Goal: Task Accomplishment & Management: Complete application form

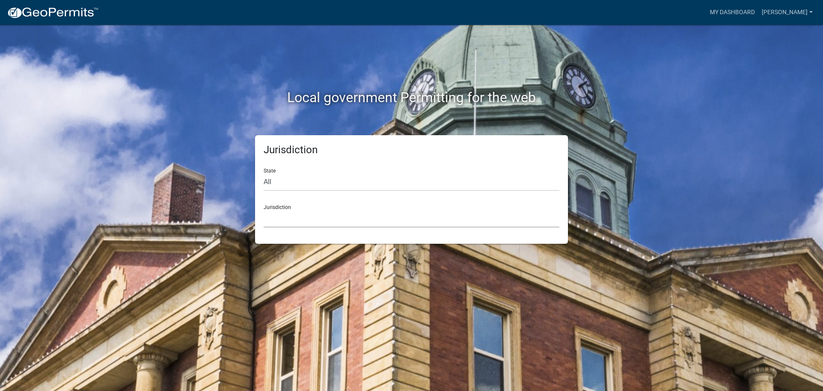
click at [290, 213] on select "[GEOGRAPHIC_DATA], [US_STATE] [GEOGRAPHIC_DATA], [US_STATE][PERSON_NAME][GEOGRA…" at bounding box center [412, 219] width 296 height 18
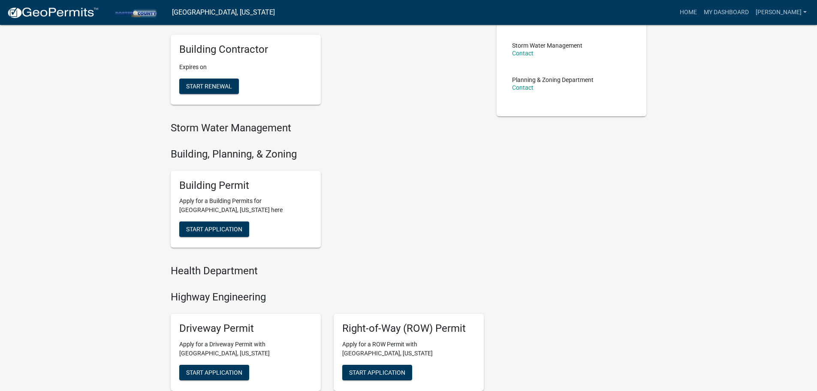
scroll to position [214, 0]
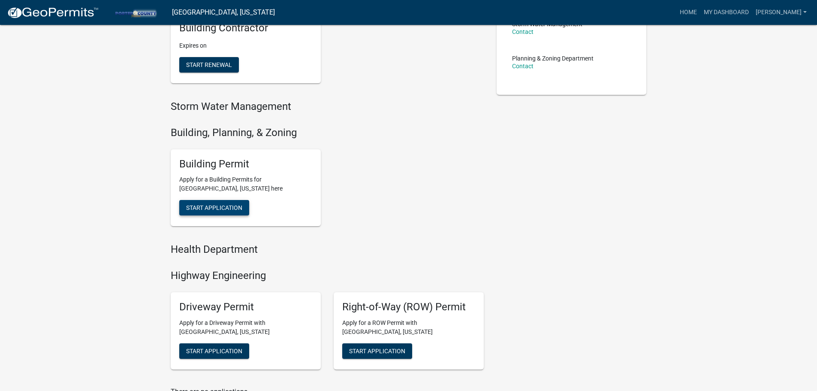
click at [233, 209] on span "Start Application" at bounding box center [214, 207] width 56 height 7
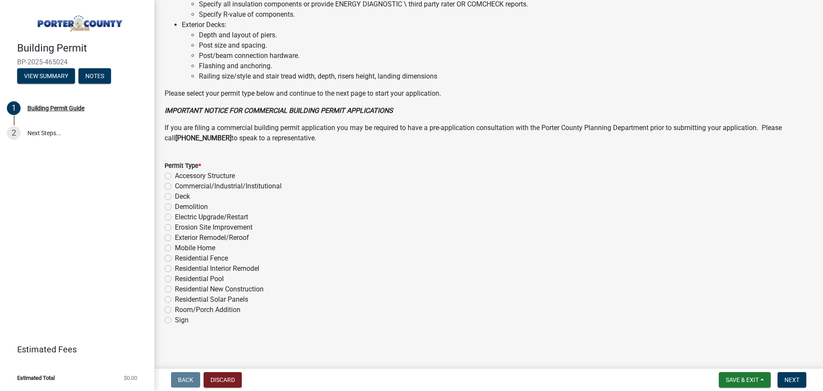
scroll to position [579, 0]
click at [175, 276] on label "Residential Pool" at bounding box center [199, 277] width 49 height 10
click at [175, 276] on input "Residential Pool" at bounding box center [178, 275] width 6 height 6
radio input "true"
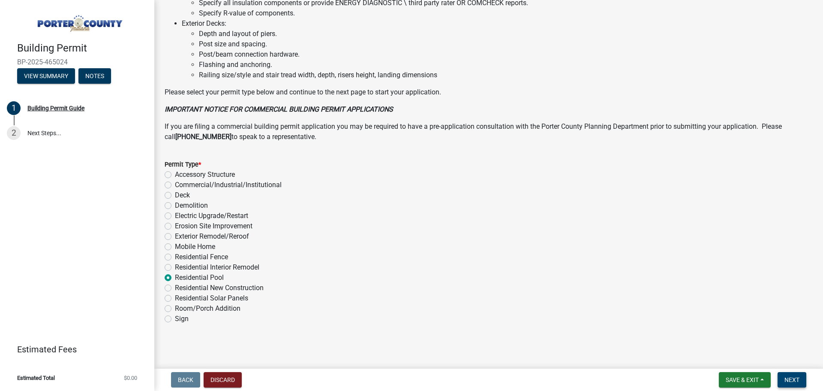
click at [799, 379] on span "Next" at bounding box center [792, 379] width 15 height 7
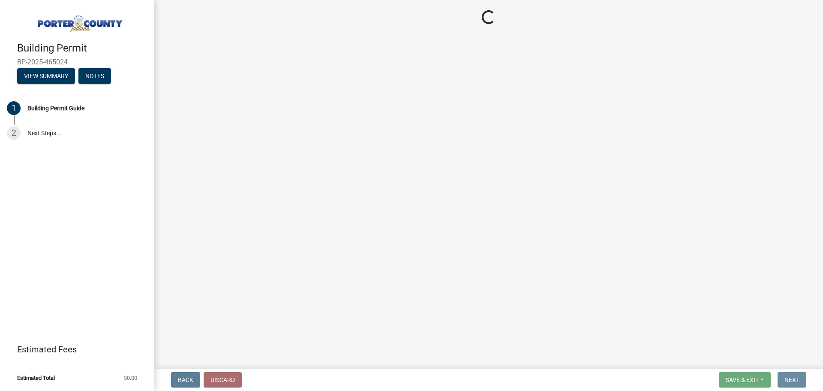
scroll to position [0, 0]
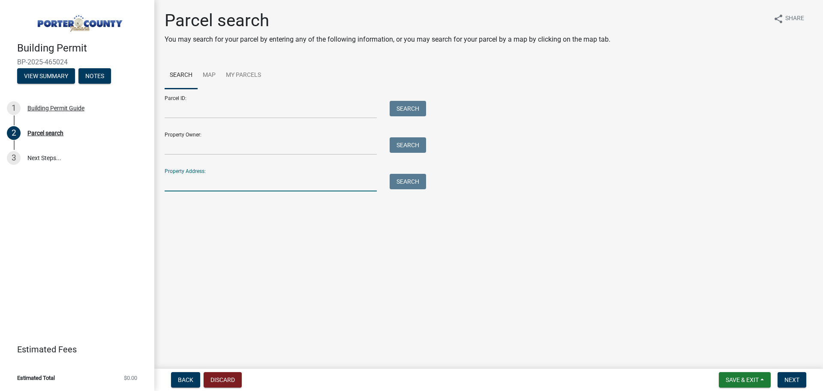
click at [217, 181] on input "Property Address:" at bounding box center [271, 183] width 212 height 18
click at [408, 183] on button "Search" at bounding box center [408, 181] width 36 height 15
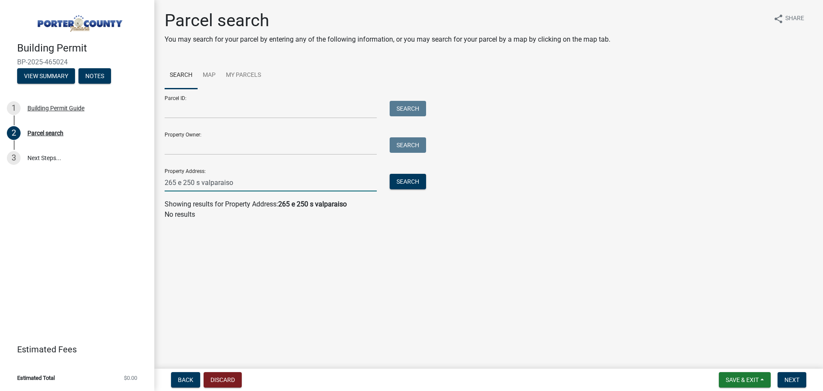
click at [181, 181] on input "265 e 250 s valparaiso" at bounding box center [271, 183] width 212 height 18
click at [197, 182] on input "265E 250 s valparaiso" at bounding box center [271, 183] width 212 height 18
click at [392, 181] on button "Search" at bounding box center [408, 181] width 36 height 15
click at [400, 180] on button "Search" at bounding box center [408, 181] width 36 height 15
click at [181, 182] on input "265E 250S valparaiso" at bounding box center [271, 183] width 212 height 18
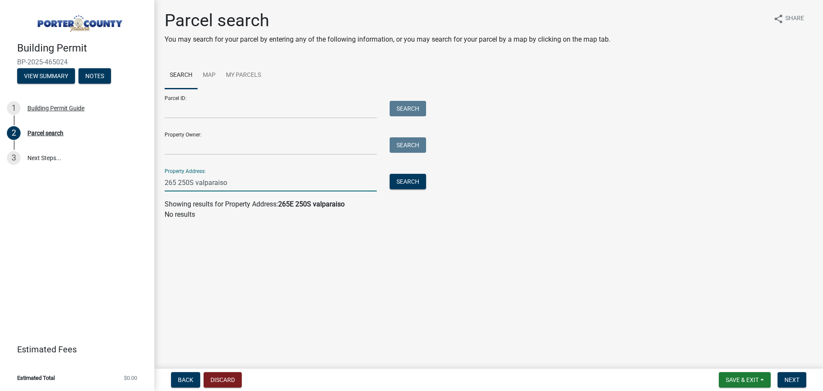
click at [192, 183] on input "265 250S valparaiso" at bounding box center [271, 183] width 212 height 18
type input "265 250 valparaiso"
click at [409, 178] on button "Search" at bounding box center [408, 181] width 36 height 15
click at [253, 154] on input "Property Owner:" at bounding box center [271, 146] width 212 height 18
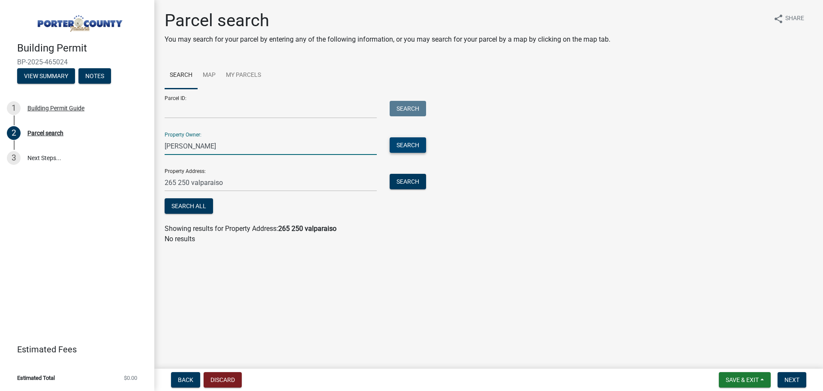
type input "[PERSON_NAME]"
click at [413, 144] on button "Search" at bounding box center [408, 144] width 36 height 15
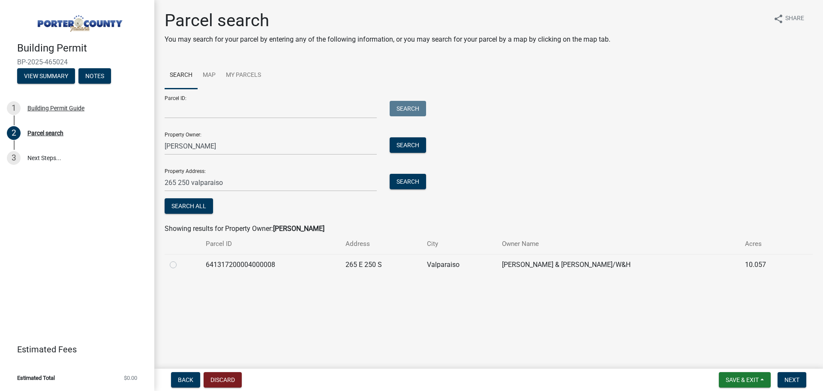
click at [180, 259] on label at bounding box center [180, 259] width 0 height 0
click at [180, 263] on input "radio" at bounding box center [183, 262] width 6 height 6
radio input "true"
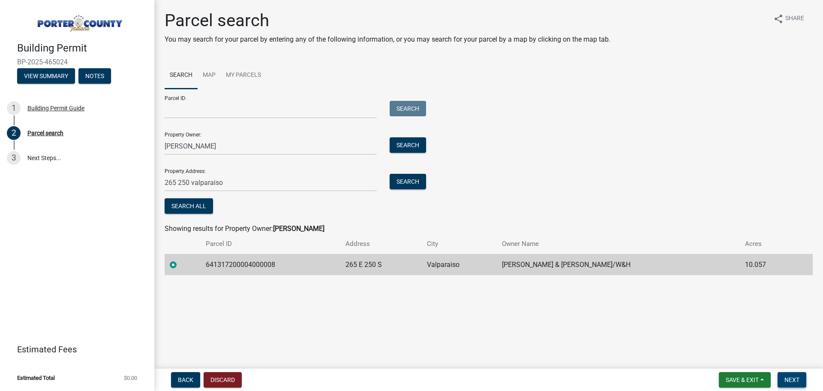
click at [789, 376] on span "Next" at bounding box center [792, 379] width 15 height 7
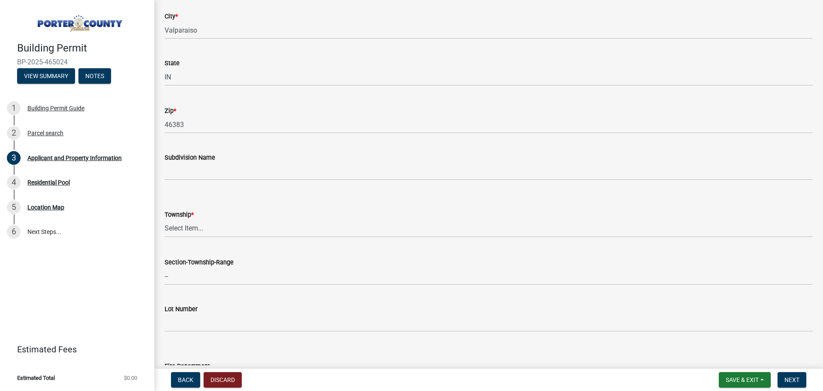
scroll to position [214, 0]
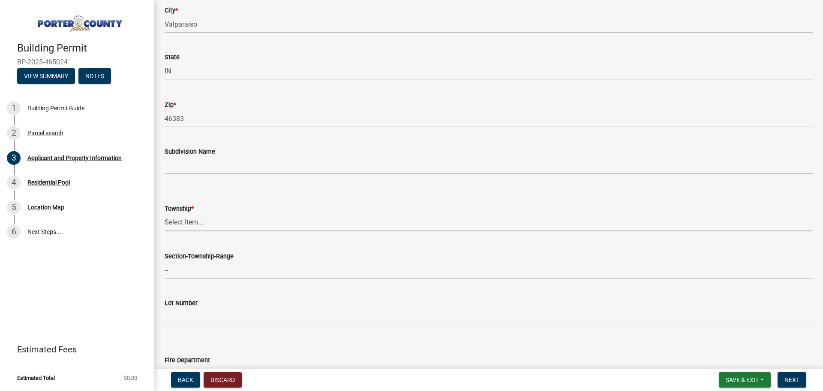
click at [216, 220] on select "Select Item... [PERSON_NAME][GEOGRAPHIC_DATA] [PERSON_NAME][GEOGRAPHIC_DATA] [G…" at bounding box center [489, 223] width 648 height 18
click at [165, 214] on select "Select Item... [PERSON_NAME][GEOGRAPHIC_DATA] [PERSON_NAME][GEOGRAPHIC_DATA] [G…" at bounding box center [489, 223] width 648 height 18
click at [237, 224] on select "Select Item... [PERSON_NAME][GEOGRAPHIC_DATA] [PERSON_NAME][GEOGRAPHIC_DATA] [G…" at bounding box center [489, 223] width 648 height 18
click at [165, 214] on select "Select Item... [PERSON_NAME][GEOGRAPHIC_DATA] [PERSON_NAME][GEOGRAPHIC_DATA] [G…" at bounding box center [489, 223] width 648 height 18
click at [227, 224] on select "Select Item... [PERSON_NAME][GEOGRAPHIC_DATA] [PERSON_NAME][GEOGRAPHIC_DATA] [G…" at bounding box center [489, 223] width 648 height 18
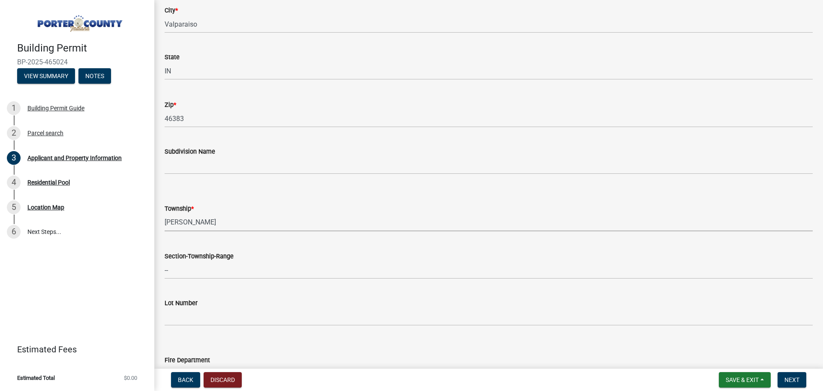
click at [165, 214] on select "Select Item... [PERSON_NAME][GEOGRAPHIC_DATA] [PERSON_NAME][GEOGRAPHIC_DATA] [G…" at bounding box center [489, 223] width 648 height 18
select select "829e86d3-b11d-4b91-b18e-70a426bdae9f"
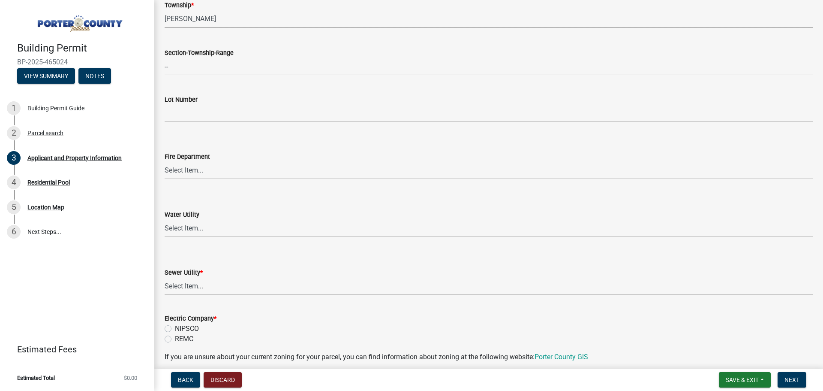
scroll to position [429, 0]
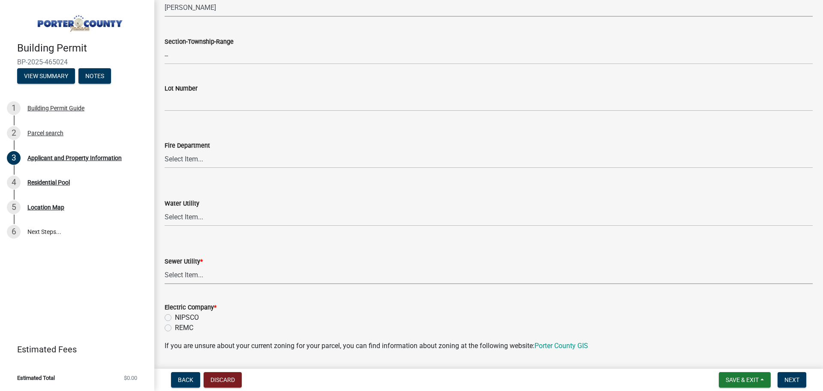
click at [247, 276] on select "Select Item... Aqua [US_STATE] Inc Damon Run Falling Waters Lake Eliza - LEACD …" at bounding box center [489, 275] width 648 height 18
click at [165, 266] on select "Select Item... Aqua [US_STATE] Inc Damon Run Falling Waters Lake Eliza - LEACD …" at bounding box center [489, 275] width 648 height 18
select select "ea6751d4-6bf7-4a16-89ee-f7801ab82aa1"
click at [175, 317] on label "NIPSCO" at bounding box center [187, 317] width 24 height 10
click at [175, 317] on input "NIPSCO" at bounding box center [178, 315] width 6 height 6
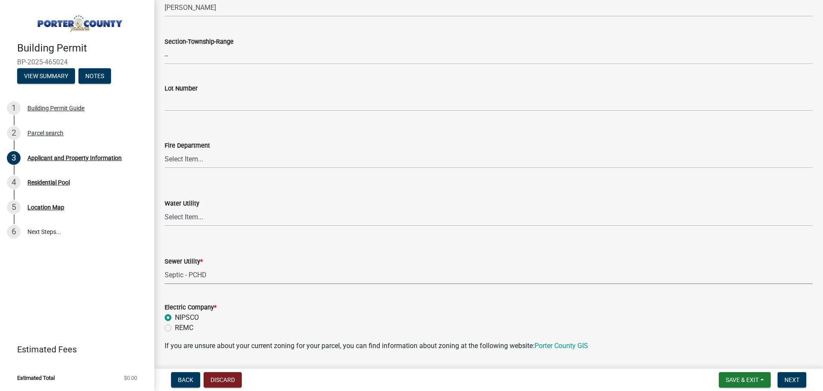
radio input "true"
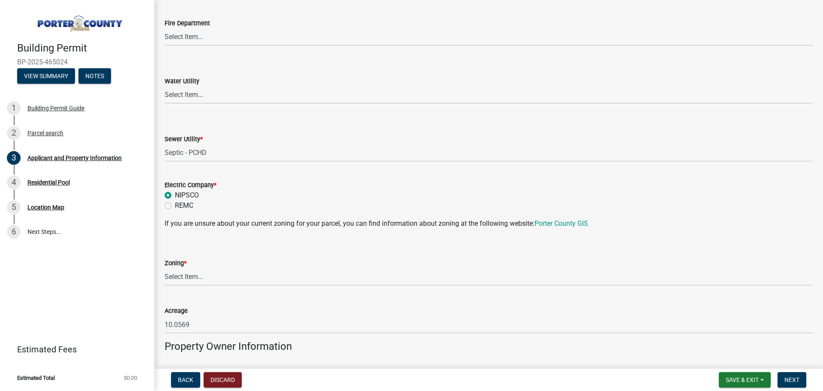
scroll to position [557, 0]
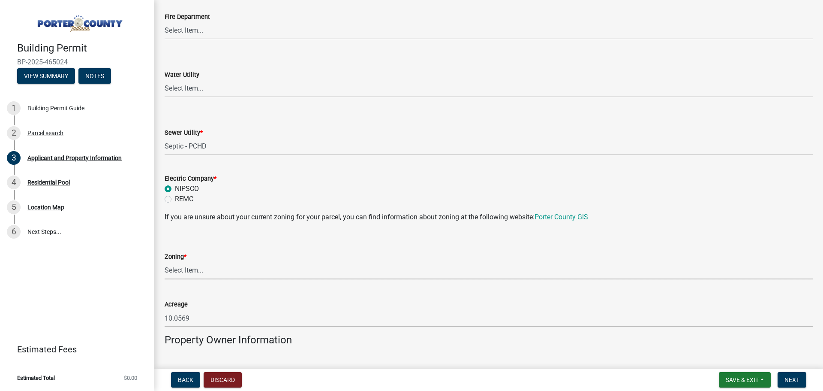
click at [209, 268] on select "Select Item... A1 A2 CH CM CN I1 I2 I3 IN MP OT P1 P2 PUD R1 R2 R3 R4 RL RR" at bounding box center [489, 271] width 648 height 18
click at [165, 262] on select "Select Item... A1 A2 CH CM CN I1 I2 I3 IN MP OT P1 P2 PUD R1 R2 R3 R4 RL RR" at bounding box center [489, 271] width 648 height 18
select select "e2d1b1d7-ccc9-456b-9e96-e16306515997"
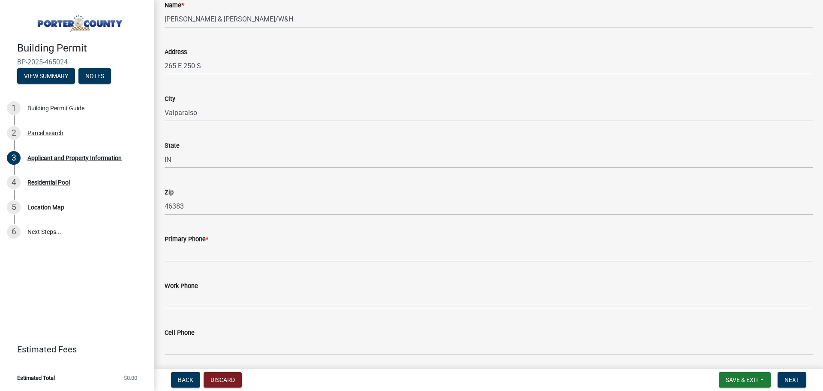
scroll to position [943, 0]
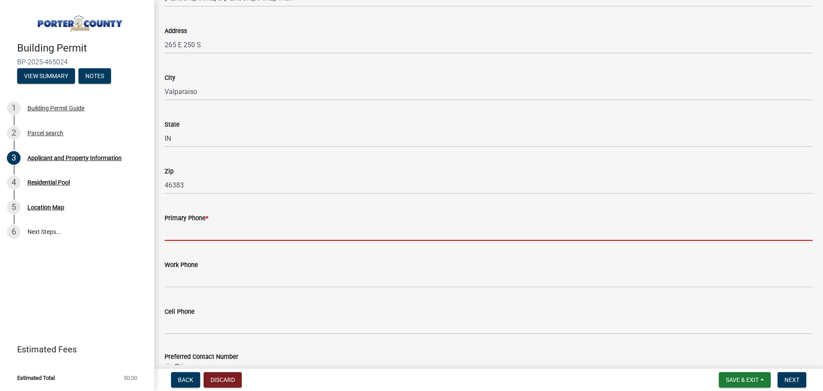
click at [234, 228] on input "Primary Phone *" at bounding box center [489, 232] width 648 height 18
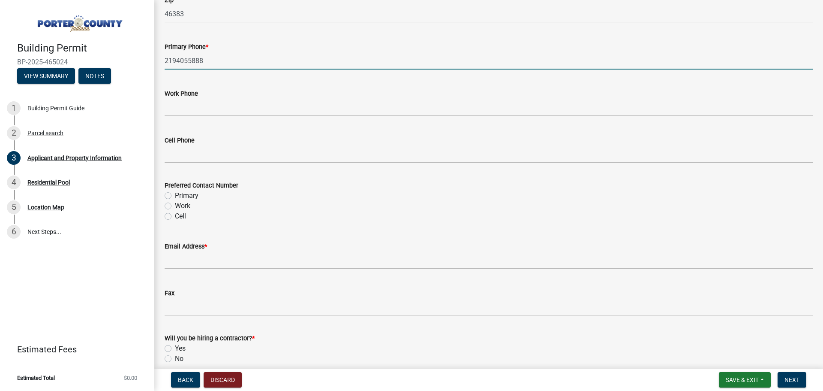
scroll to position [1115, 0]
type input "2194055888"
click at [175, 194] on label "Primary" at bounding box center [187, 195] width 24 height 10
click at [175, 194] on input "Primary" at bounding box center [178, 193] width 6 height 6
radio input "true"
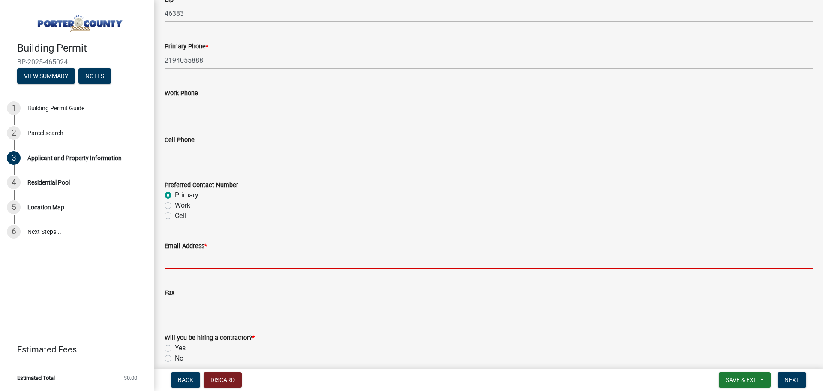
click at [187, 258] on input "Email Address *" at bounding box center [489, 260] width 648 height 18
paste input "[EMAIL_ADDRESS][DOMAIN_NAME]"
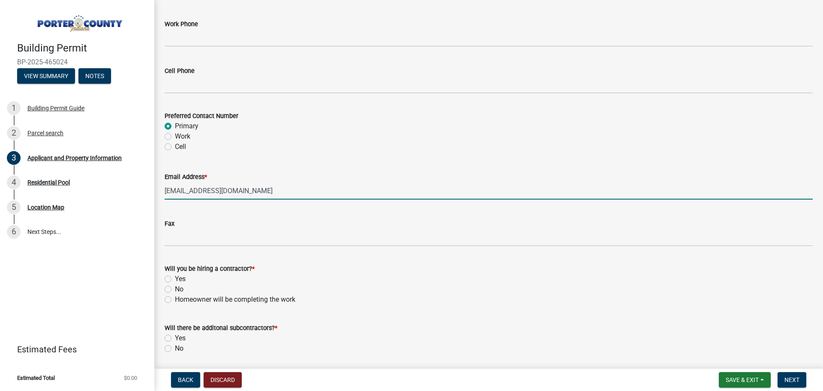
scroll to position [1213, 0]
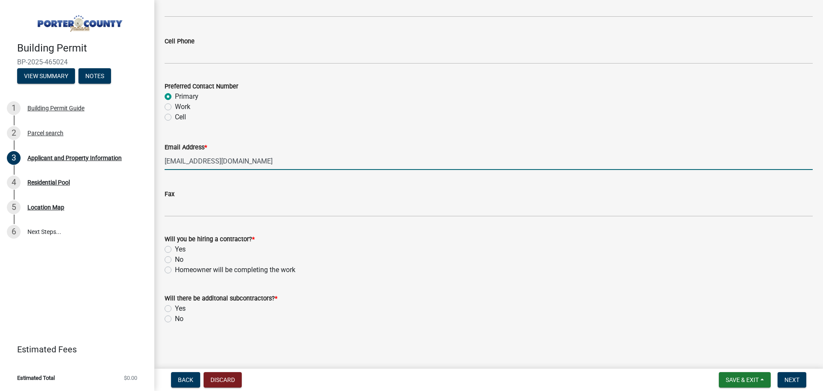
type input "[EMAIL_ADDRESS][DOMAIN_NAME]"
click at [175, 248] on label "Yes" at bounding box center [180, 249] width 11 height 10
click at [175, 248] on input "Yes" at bounding box center [178, 247] width 6 height 6
radio input "true"
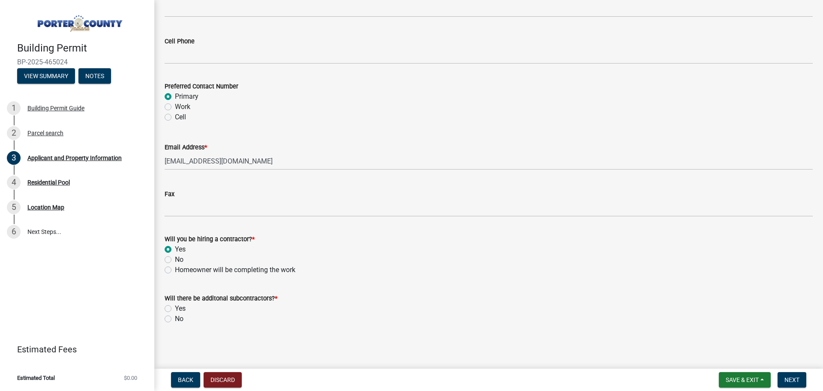
click at [175, 308] on label "Yes" at bounding box center [180, 308] width 11 height 10
click at [175, 308] on input "Yes" at bounding box center [178, 306] width 6 height 6
radio input "true"
click at [792, 379] on span "Next" at bounding box center [792, 379] width 15 height 7
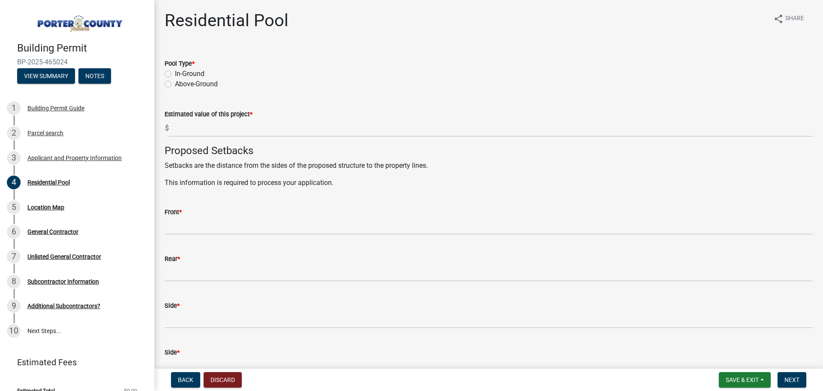
click at [175, 74] on label "In-Ground" at bounding box center [190, 74] width 30 height 10
click at [175, 74] on input "In-Ground" at bounding box center [178, 72] width 6 height 6
radio input "true"
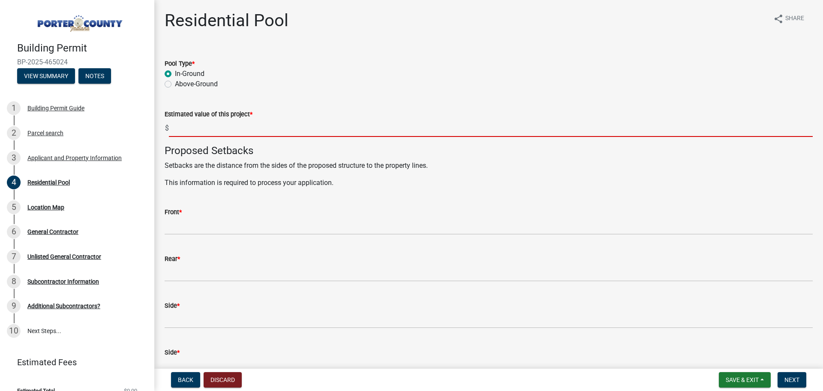
click at [200, 127] on input "text" at bounding box center [491, 128] width 644 height 18
type input "70000"
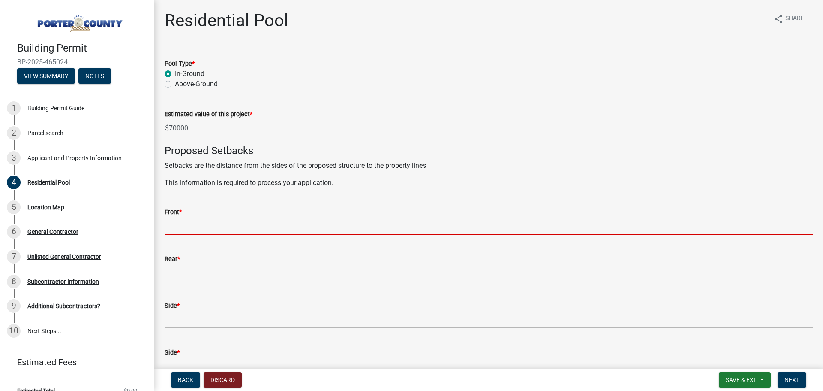
click at [195, 226] on input "Front *" at bounding box center [489, 226] width 648 height 18
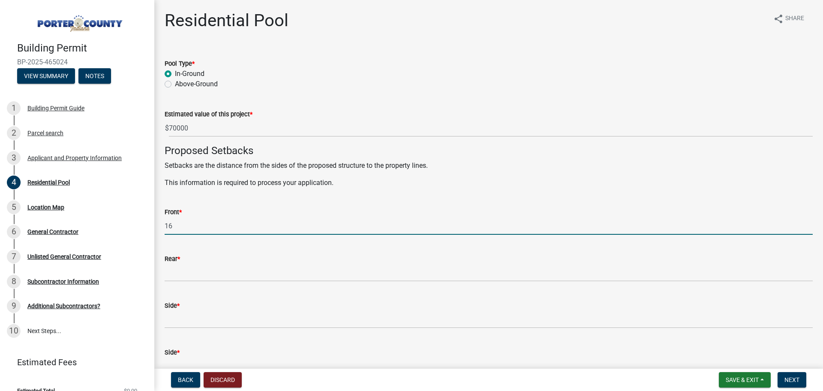
type input "1"
type input "300"
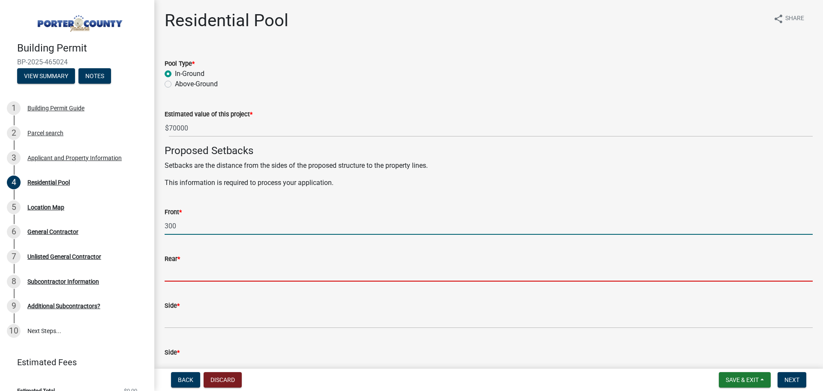
click at [181, 273] on input "Rear *" at bounding box center [489, 273] width 648 height 18
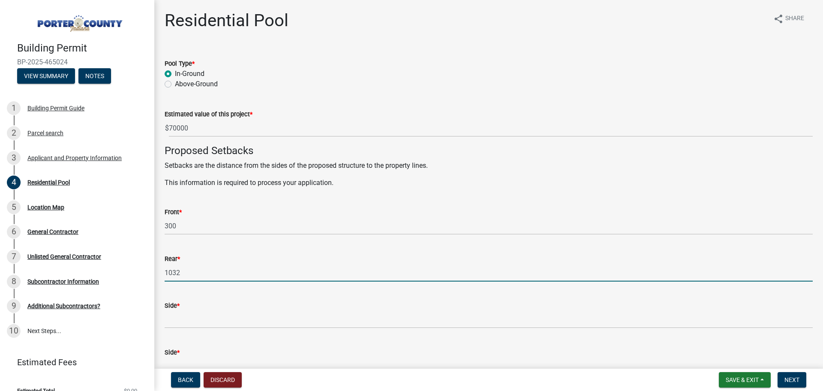
type input "1032"
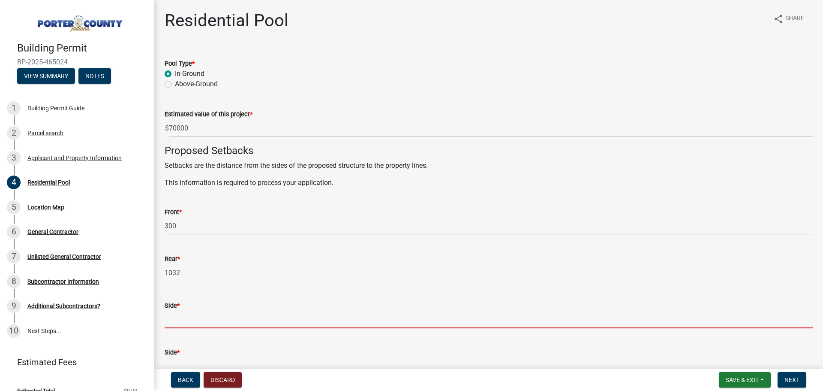
click at [205, 318] on input "Side *" at bounding box center [489, 319] width 648 height 18
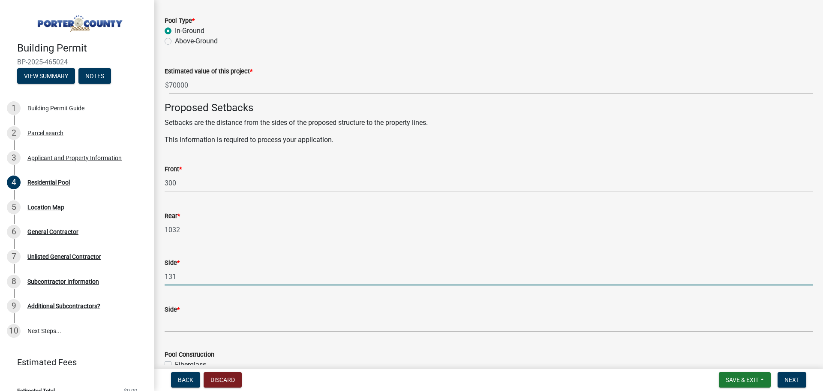
scroll to position [86, 0]
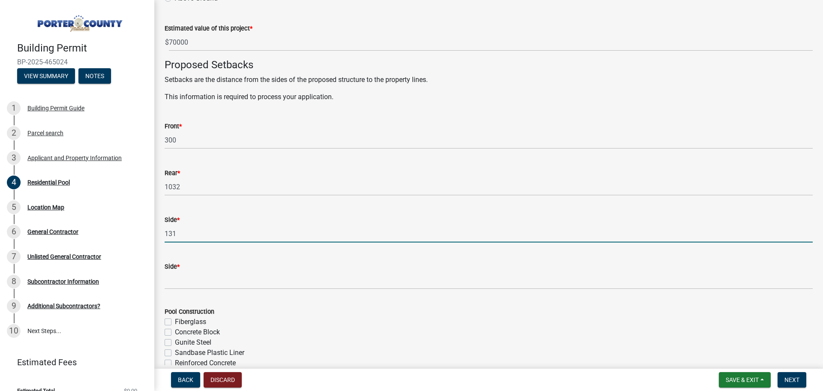
type input "131"
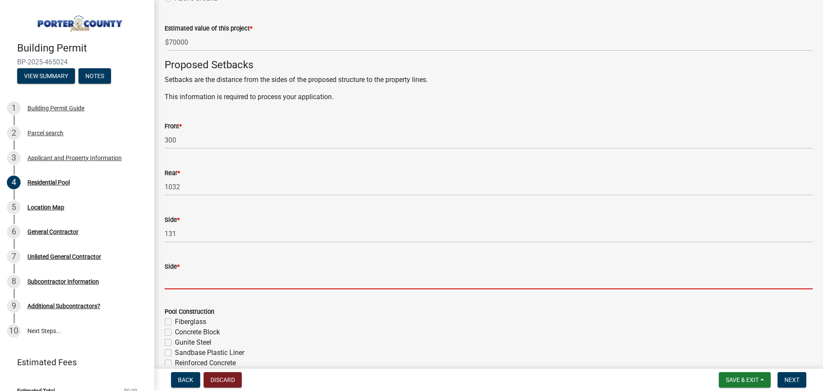
click at [200, 281] on input "Side *" at bounding box center [489, 280] width 648 height 18
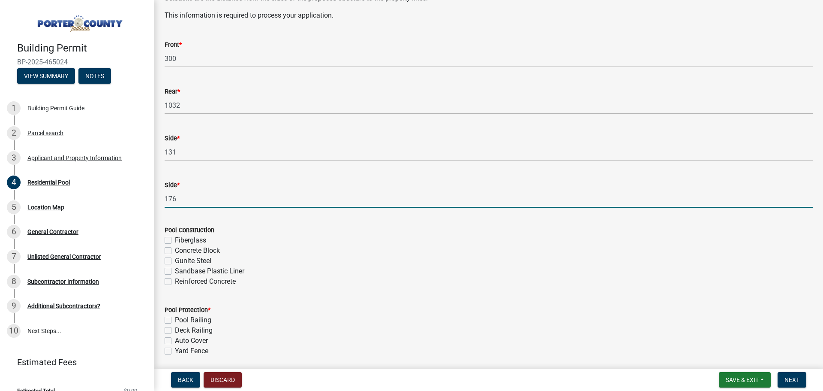
scroll to position [172, 0]
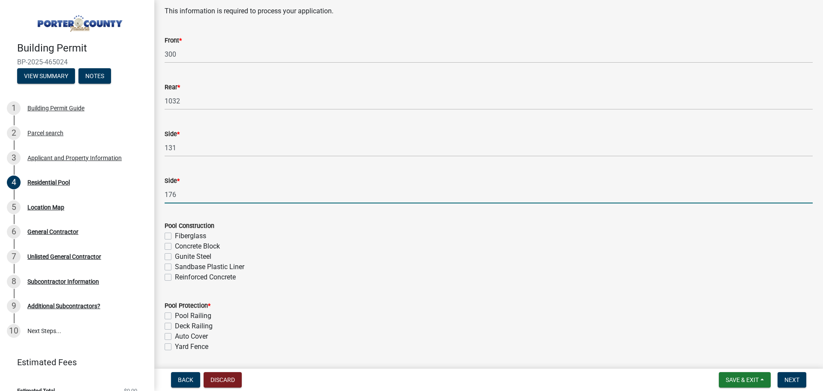
type input "176"
click at [175, 235] on label "Fiberglass" at bounding box center [190, 236] width 31 height 10
click at [175, 235] on input "Fiberglass" at bounding box center [178, 234] width 6 height 6
checkbox input "true"
checkbox input "false"
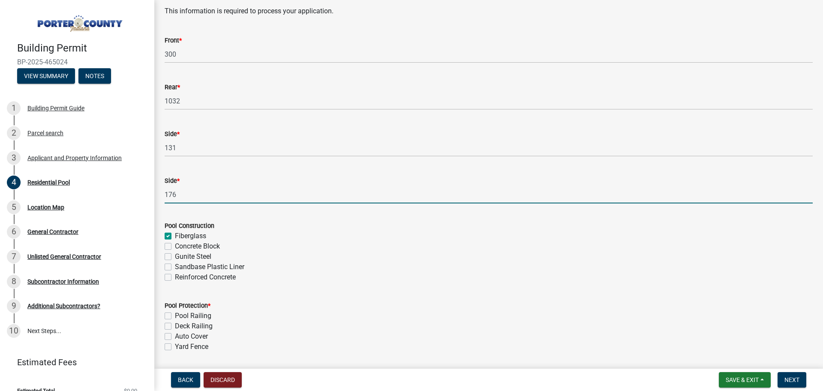
checkbox input "false"
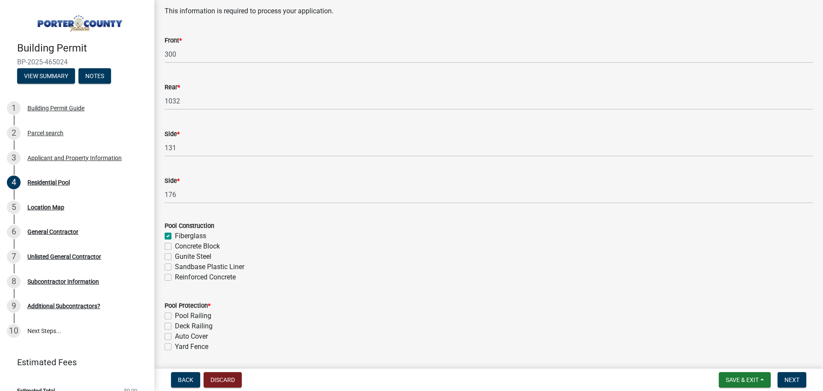
click at [175, 335] on label "Auto Cover" at bounding box center [191, 336] width 33 height 10
click at [175, 335] on input "Auto Cover" at bounding box center [178, 334] width 6 height 6
checkbox input "true"
checkbox input "false"
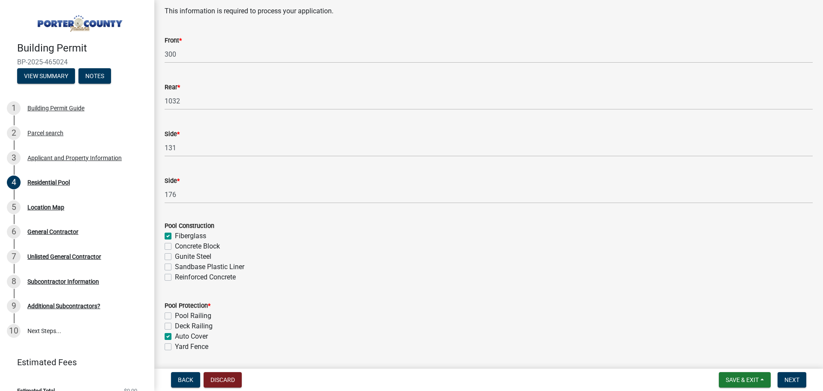
checkbox input "true"
checkbox input "false"
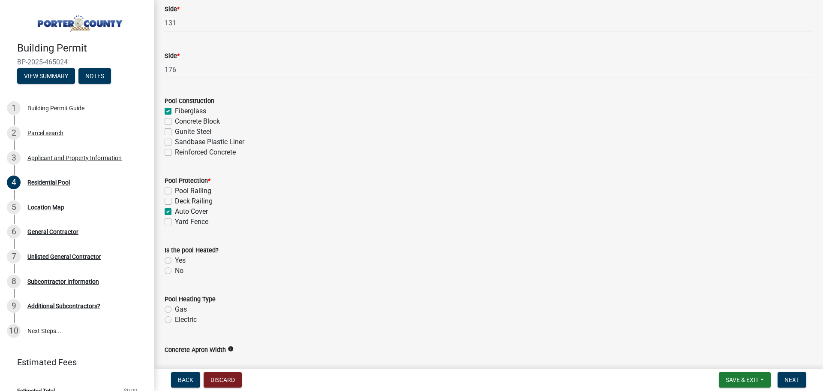
scroll to position [300, 0]
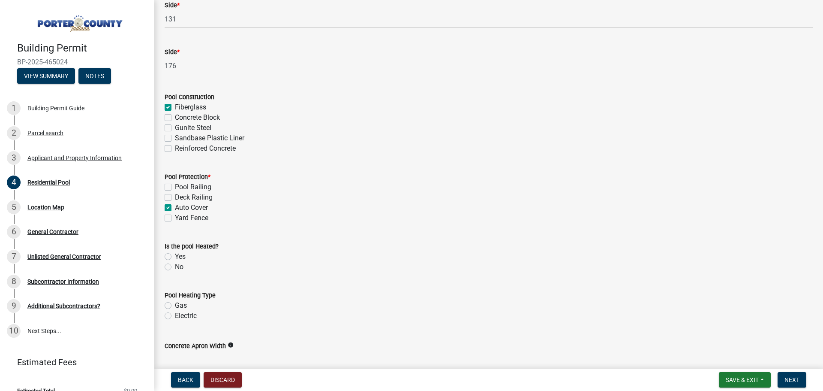
click at [175, 256] on label "Yes" at bounding box center [180, 256] width 11 height 10
click at [175, 256] on input "Yes" at bounding box center [178, 254] width 6 height 6
radio input "true"
click at [175, 307] on label "Gas" at bounding box center [181, 305] width 12 height 10
click at [175, 306] on input "Gas" at bounding box center [178, 303] width 6 height 6
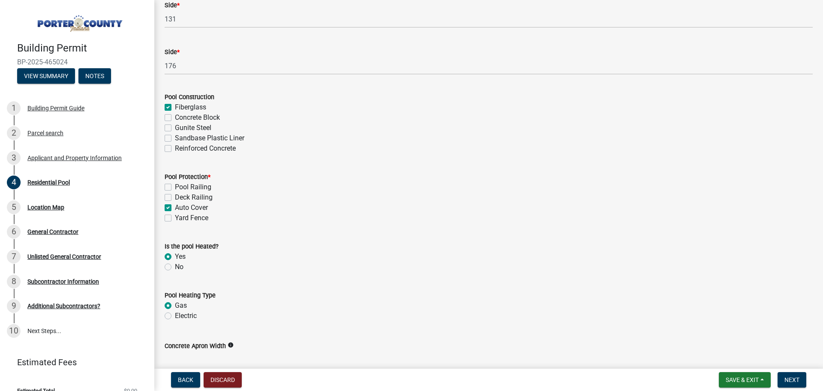
radio input "true"
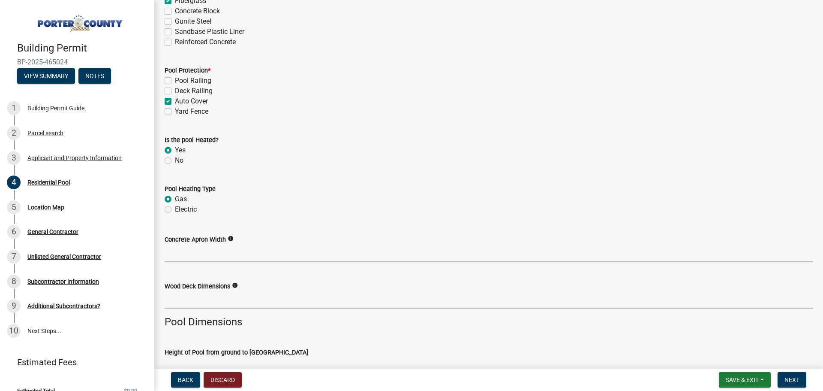
scroll to position [429, 0]
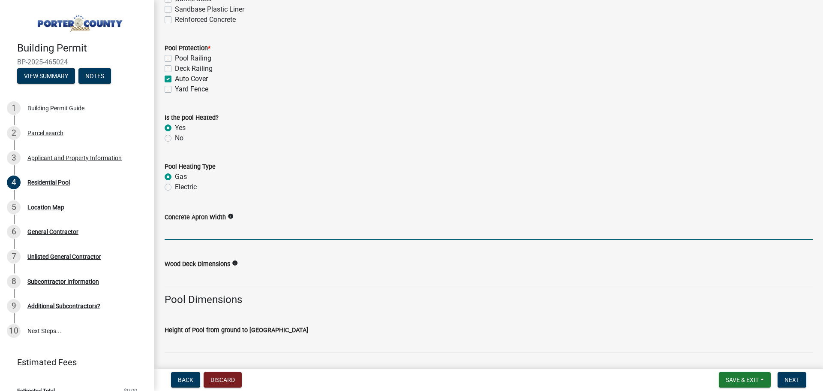
click at [243, 231] on input "Concrete Apron Width" at bounding box center [489, 231] width 648 height 18
type input "4'"
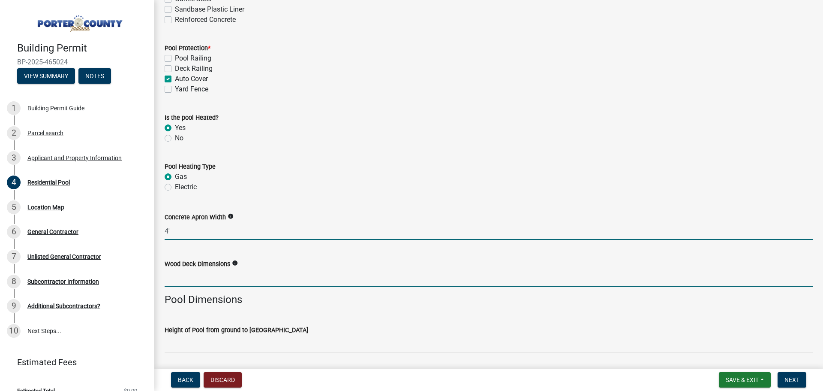
click at [251, 283] on input "Wood Deck Dimensions" at bounding box center [489, 278] width 648 height 18
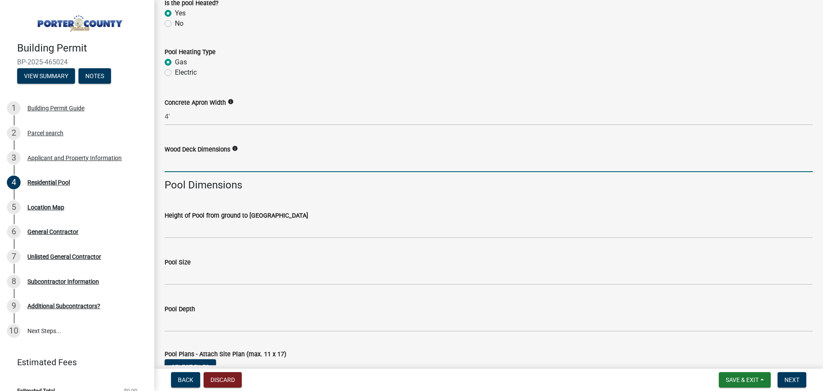
scroll to position [557, 0]
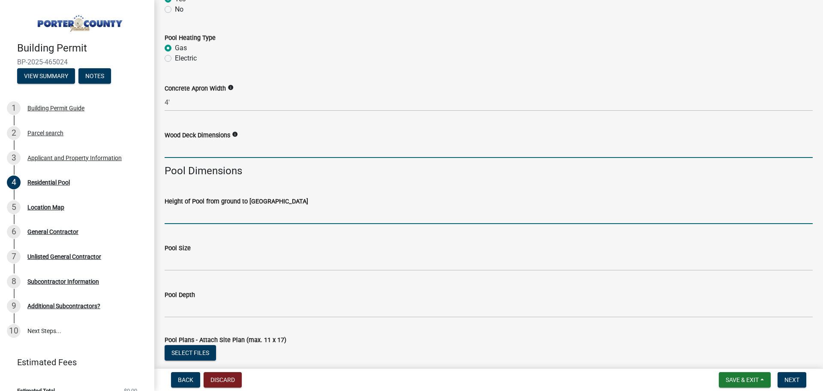
click at [205, 219] on input "Height of Pool from ground to [GEOGRAPHIC_DATA]" at bounding box center [489, 215] width 648 height 18
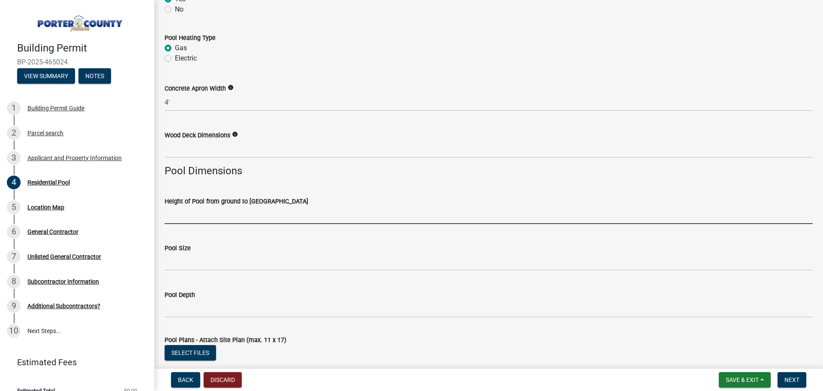
type input "0""
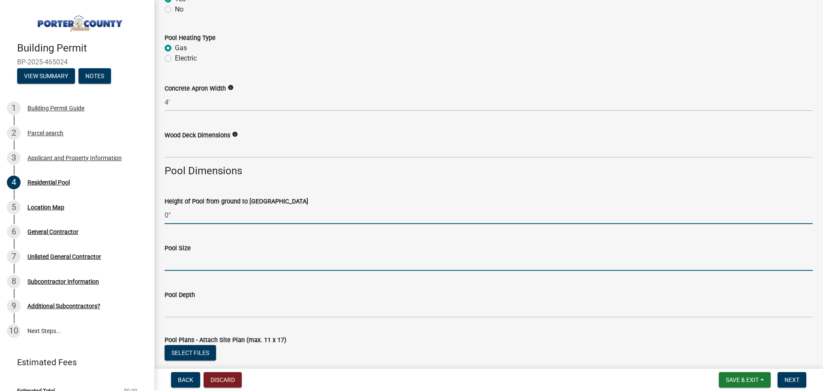
click at [211, 261] on input "Pool Size" at bounding box center [489, 262] width 648 height 18
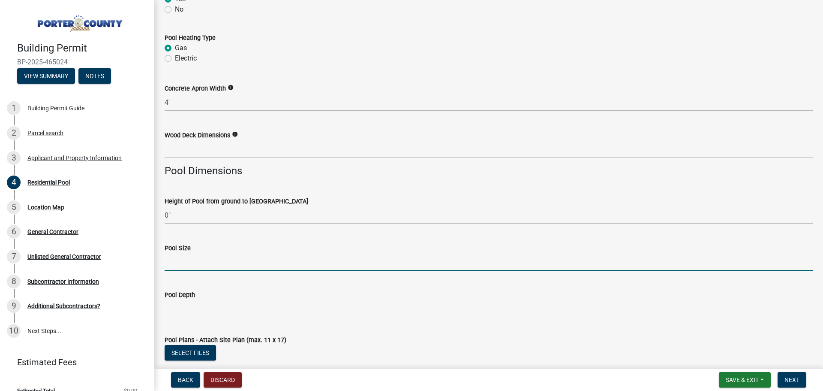
type input "12'x24'"
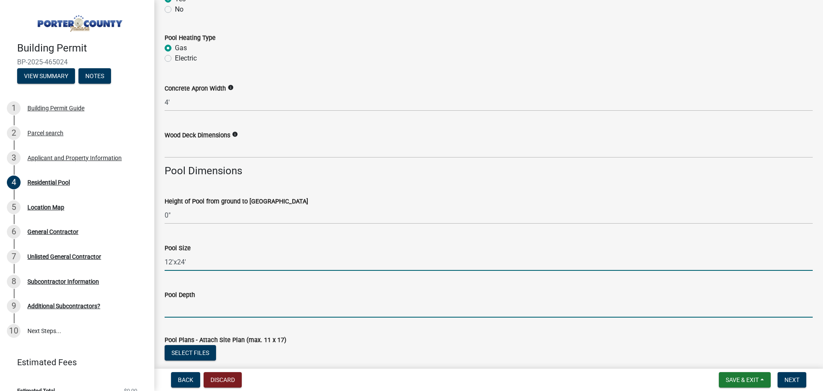
click at [211, 307] on input "Pool Depth" at bounding box center [489, 309] width 648 height 18
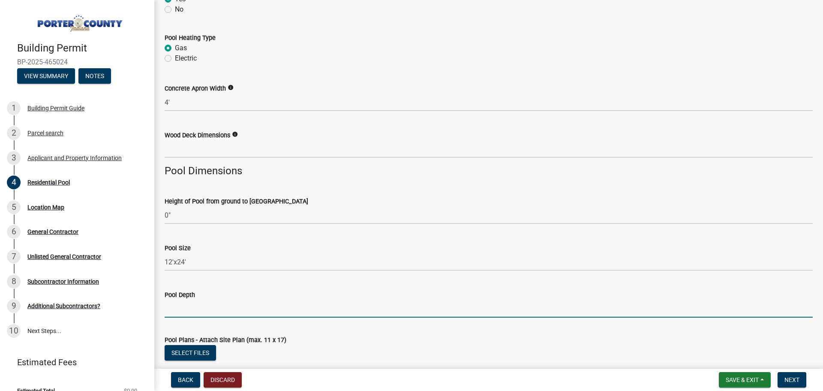
type input "6'"
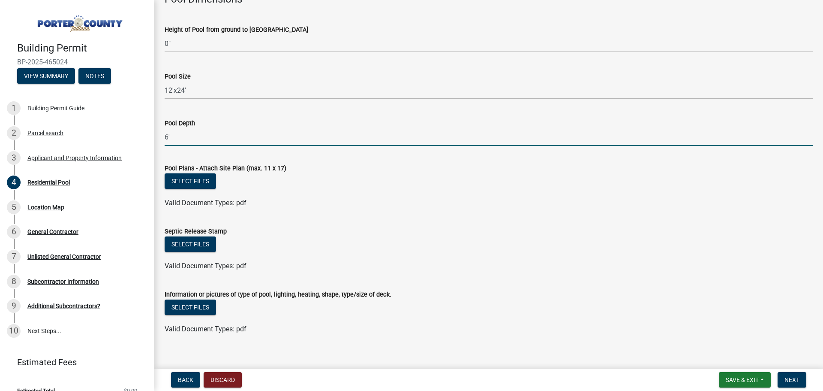
scroll to position [739, 0]
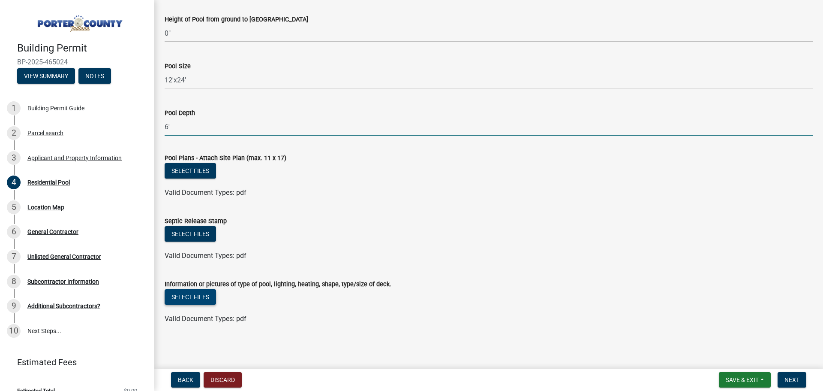
click at [191, 296] on button "Select files" at bounding box center [190, 296] width 51 height 15
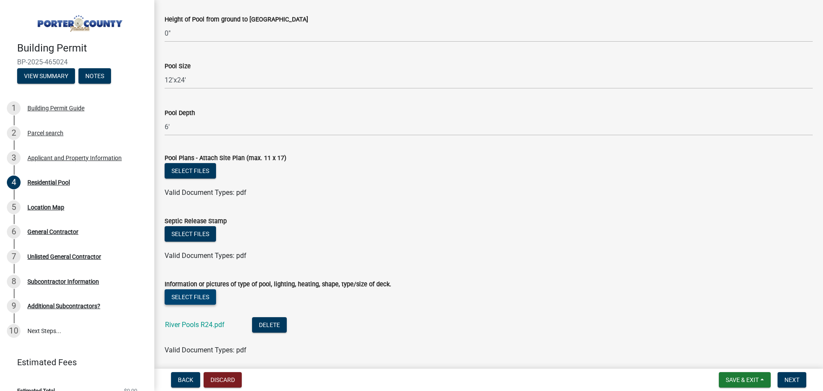
click at [197, 298] on button "Select files" at bounding box center [190, 296] width 51 height 15
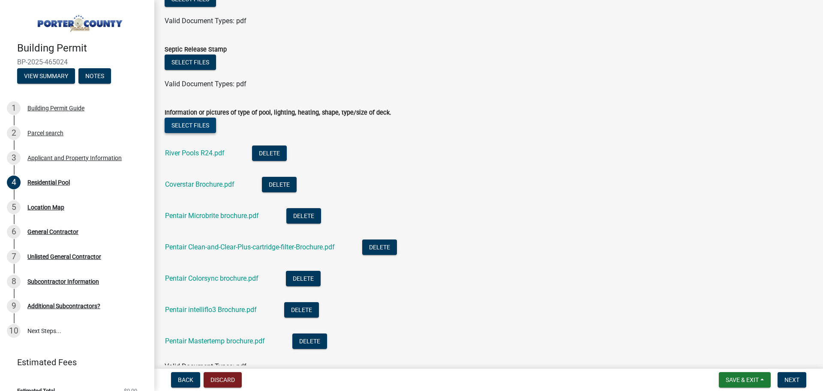
scroll to position [958, 0]
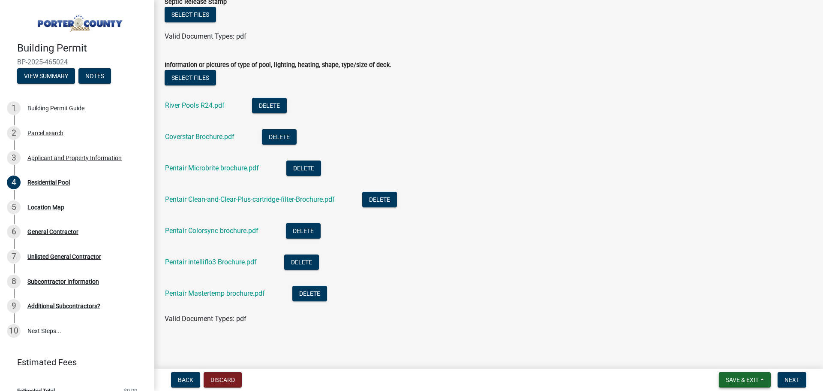
click at [748, 379] on span "Save & Exit" at bounding box center [742, 379] width 33 height 7
click at [737, 358] on button "Save & Exit" at bounding box center [736, 357] width 69 height 21
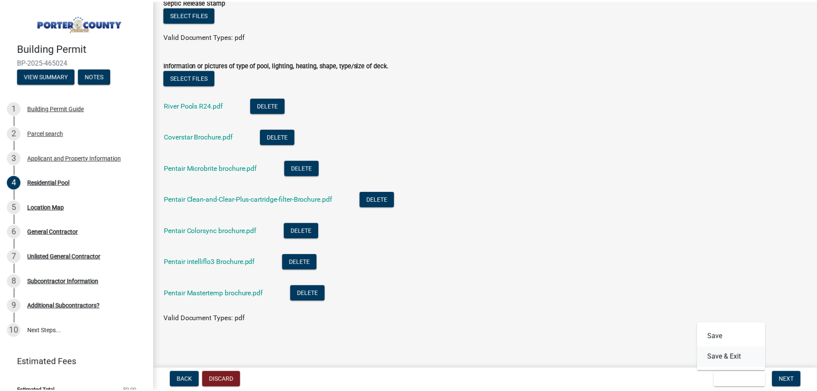
scroll to position [0, 0]
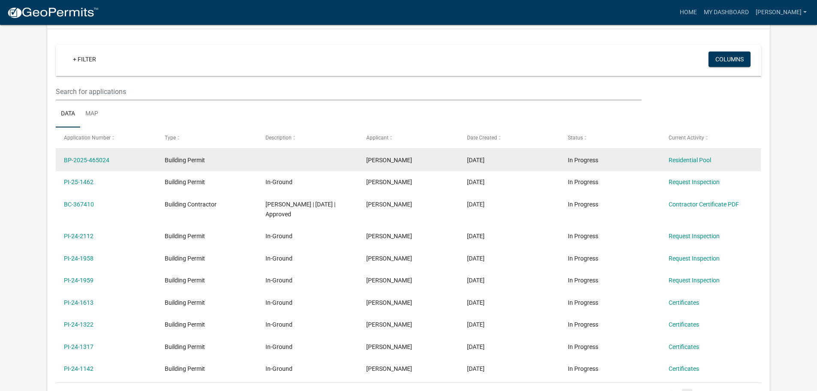
scroll to position [86, 0]
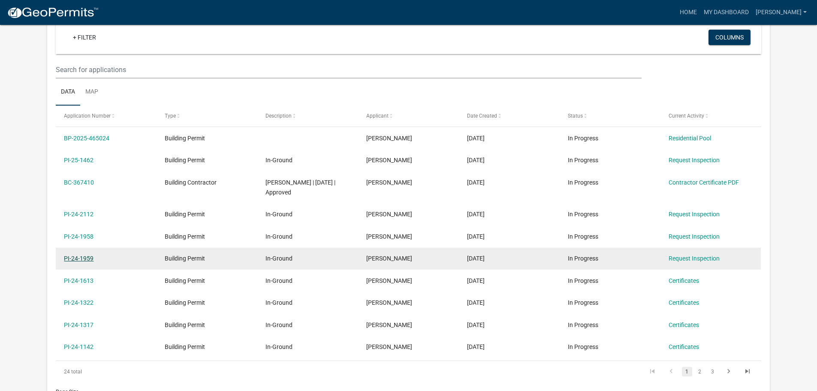
click at [81, 256] on link "PI-24-1959" at bounding box center [79, 258] width 30 height 7
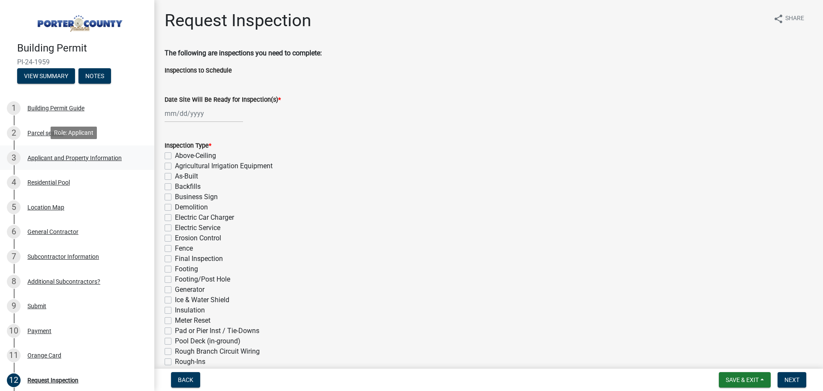
click at [38, 155] on div "Applicant and Property Information" at bounding box center [74, 158] width 94 height 6
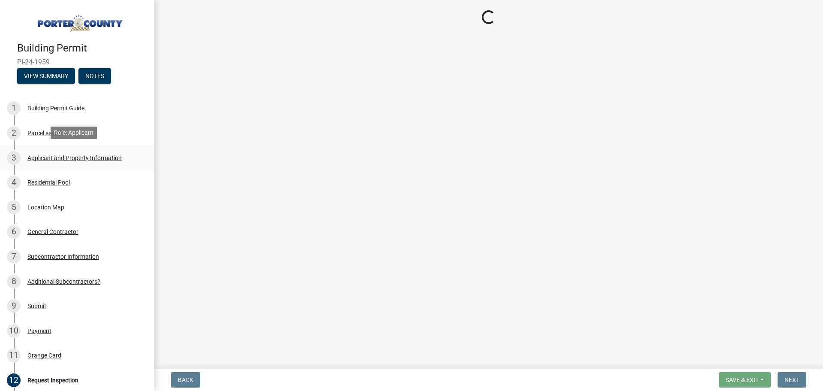
select select "eebc071e-620a-4db8-83e9-cb6b194c67e9"
select select "ea6751d4-6bf7-4a16-89ee-f7801ab82aa1"
select select "e2d1b1d7-ccc9-456b-9e96-e16306515997"
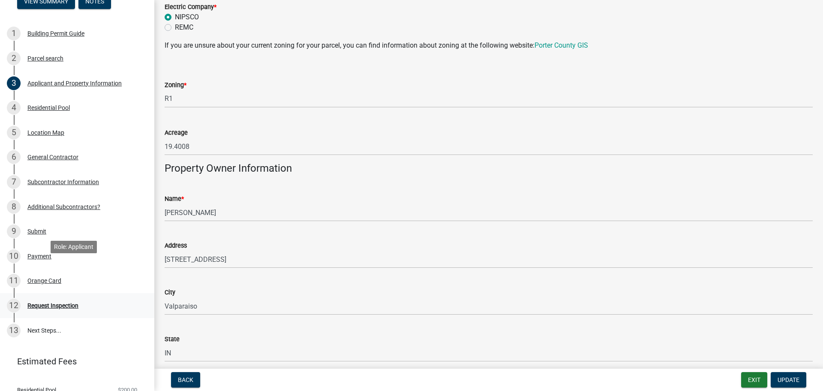
scroll to position [86, 0]
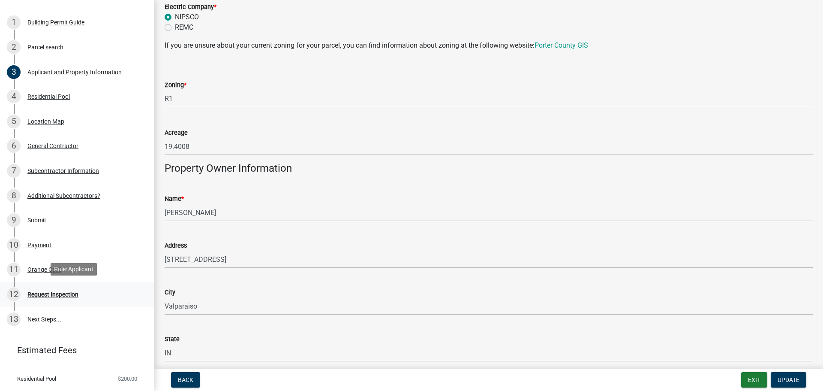
click at [62, 294] on div "Request Inspection" at bounding box center [52, 294] width 51 height 6
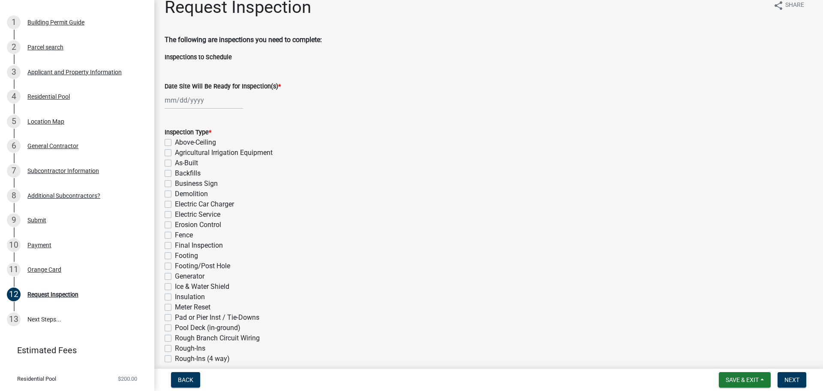
scroll to position [0, 0]
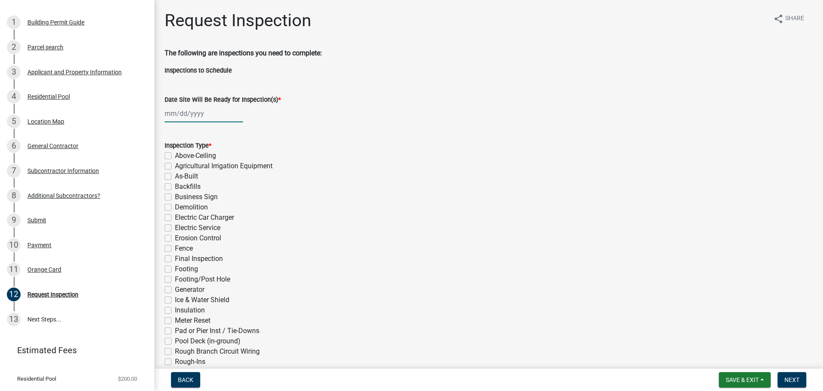
click at [214, 117] on div at bounding box center [204, 114] width 78 height 18
select select "8"
select select "2025"
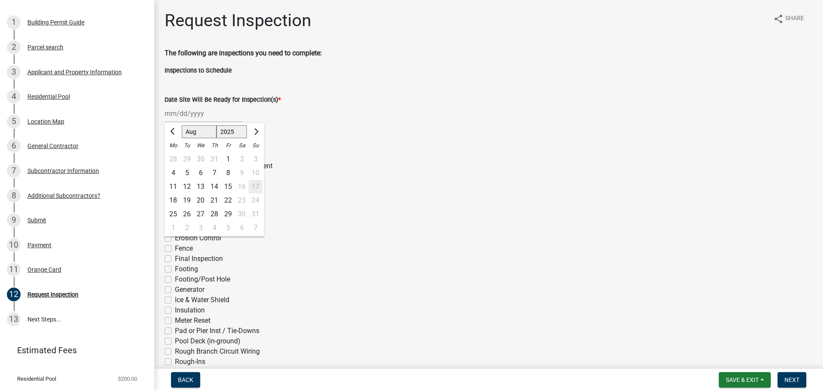
click at [174, 199] on div "18" at bounding box center [173, 200] width 14 height 14
type input "[DATE]"
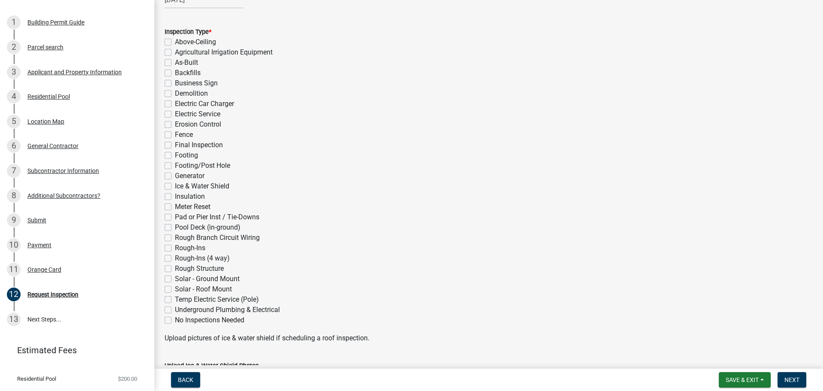
scroll to position [129, 0]
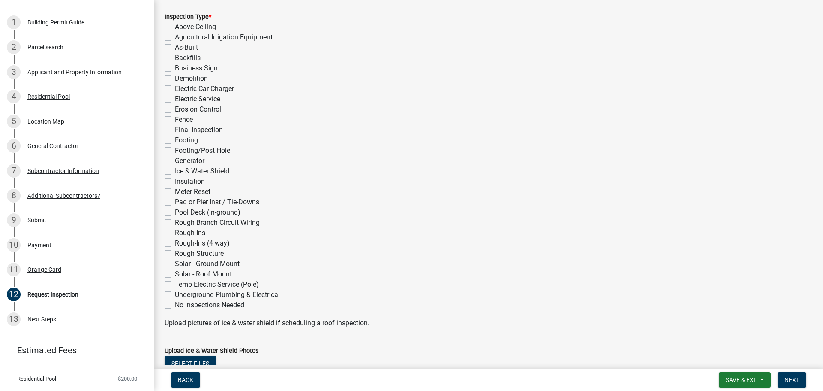
click at [175, 129] on label "Final Inspection" at bounding box center [199, 130] width 48 height 10
click at [175, 129] on input "Final Inspection" at bounding box center [178, 128] width 6 height 6
checkbox input "true"
checkbox input "false"
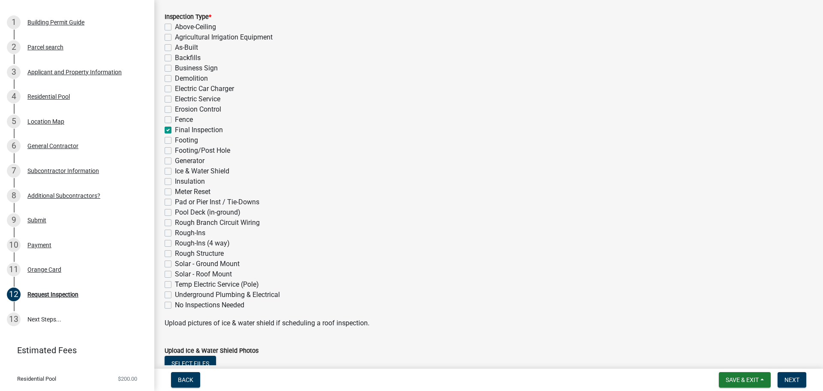
checkbox input "false"
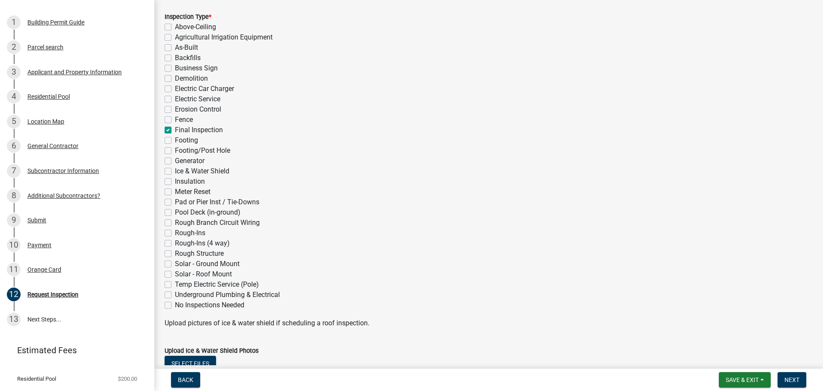
checkbox input "false"
checkbox input "true"
checkbox input "false"
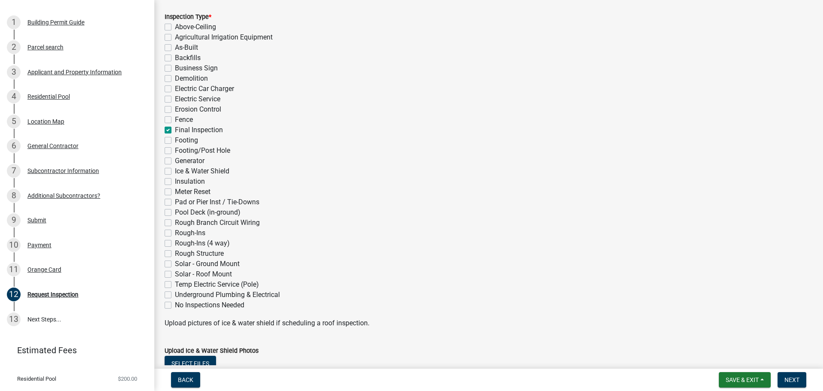
checkbox input "false"
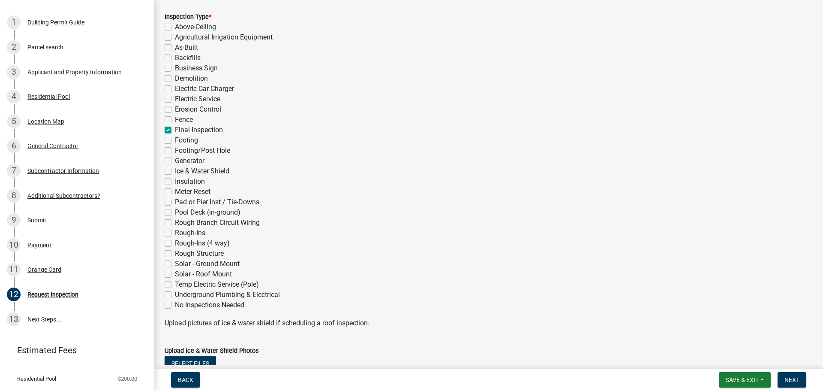
checkbox input "false"
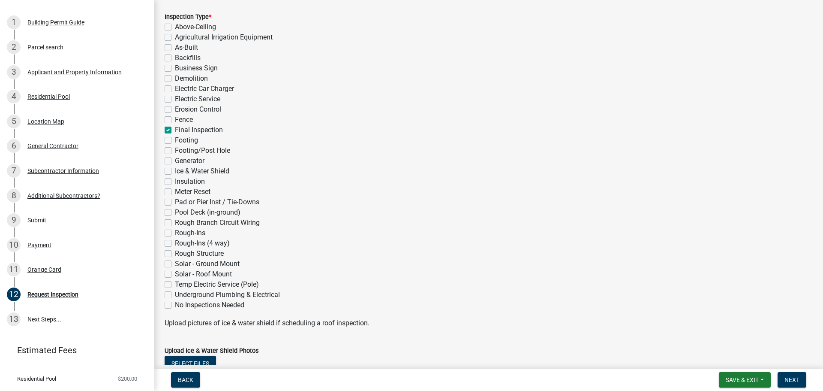
checkbox input "false"
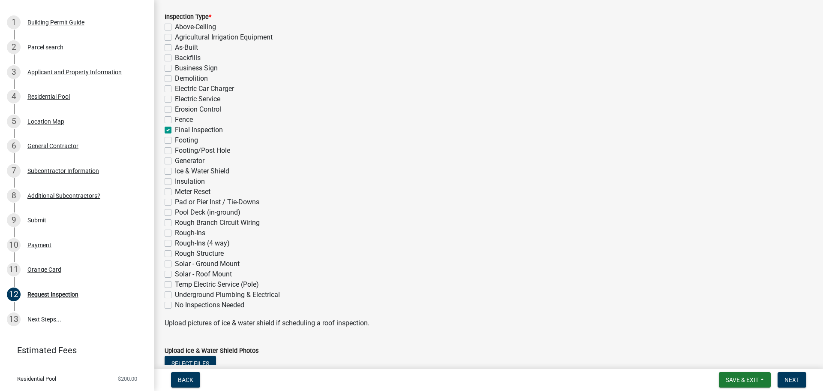
checkbox input "false"
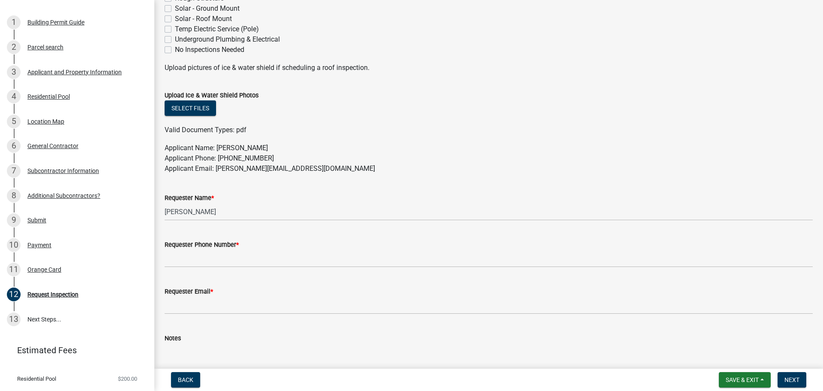
scroll to position [386, 0]
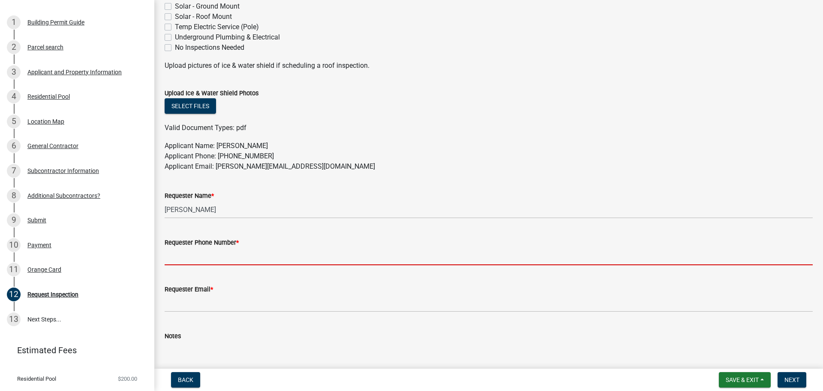
click at [252, 258] on input "Requester Phone Number *" at bounding box center [489, 256] width 648 height 18
type input "7082270903"
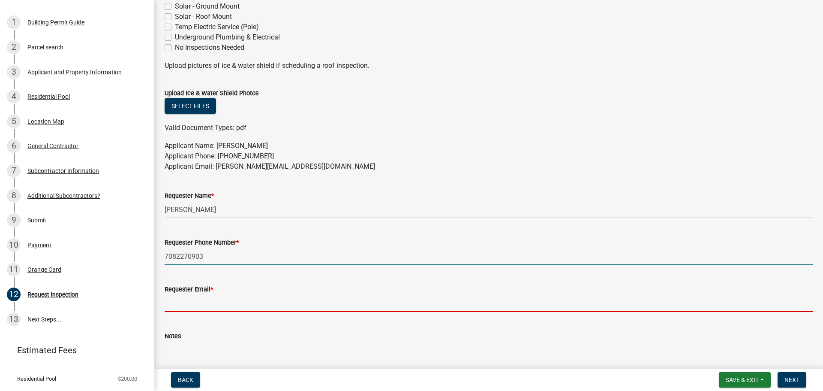
type input "[PERSON_NAME][EMAIL_ADDRESS][DOMAIN_NAME]"
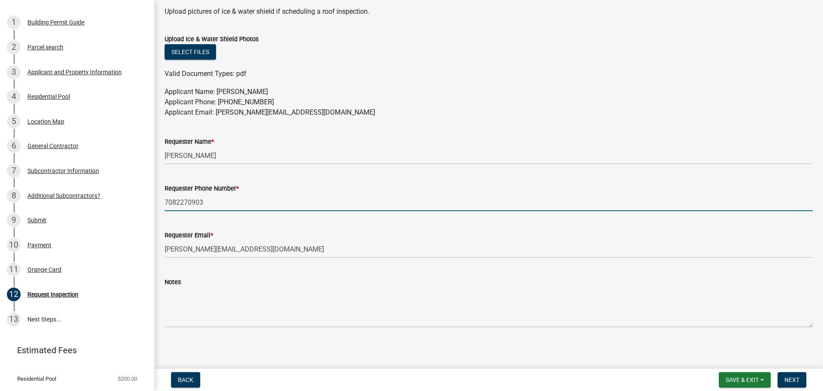
scroll to position [442, 0]
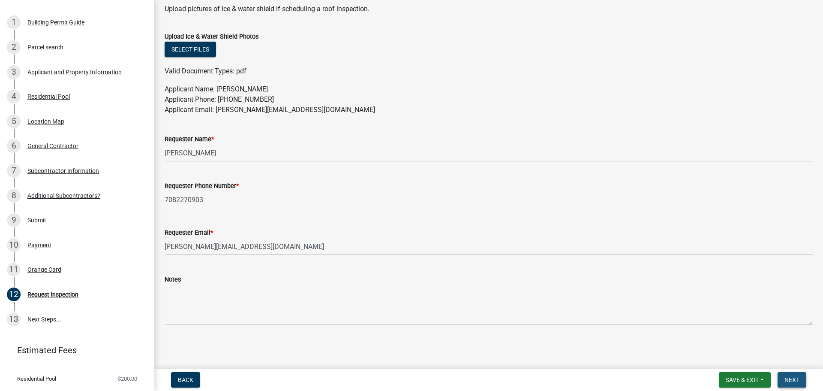
click at [792, 377] on span "Next" at bounding box center [792, 379] width 15 height 7
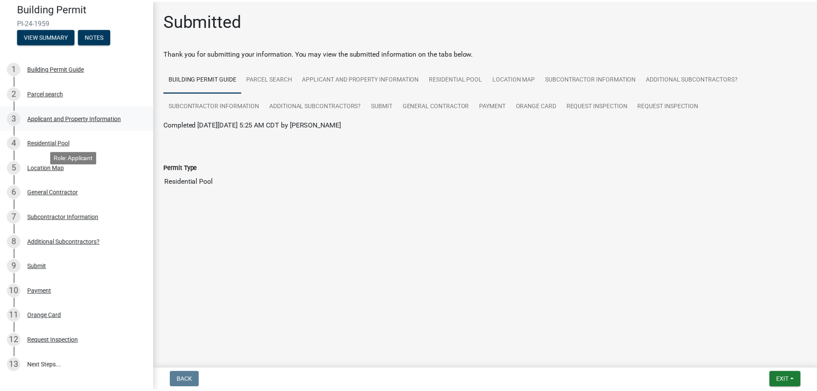
scroll to position [0, 0]
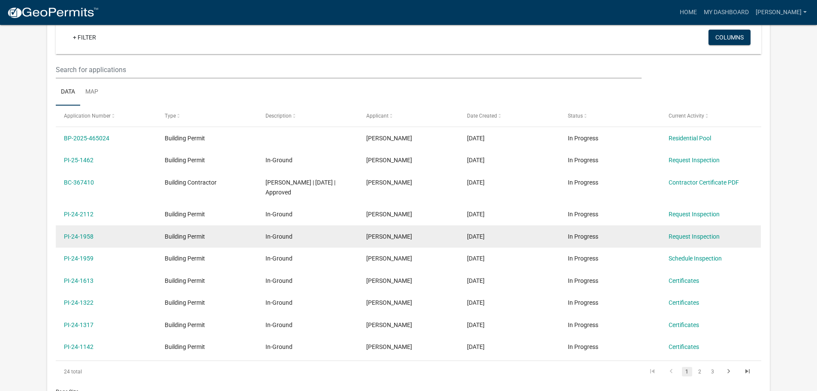
scroll to position [71, 0]
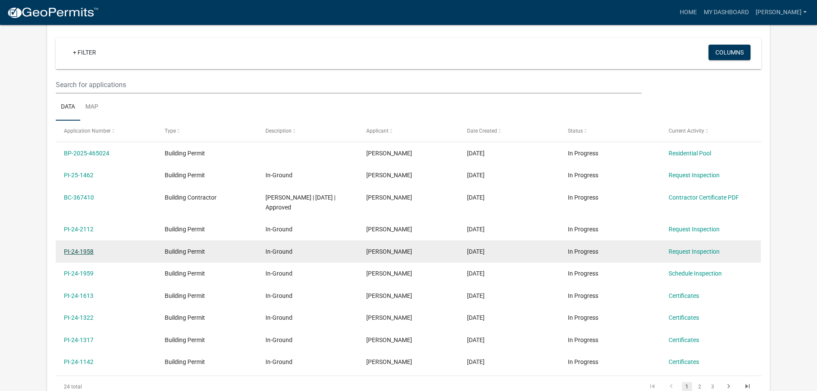
click at [87, 250] on link "PI-24-1958" at bounding box center [79, 251] width 30 height 7
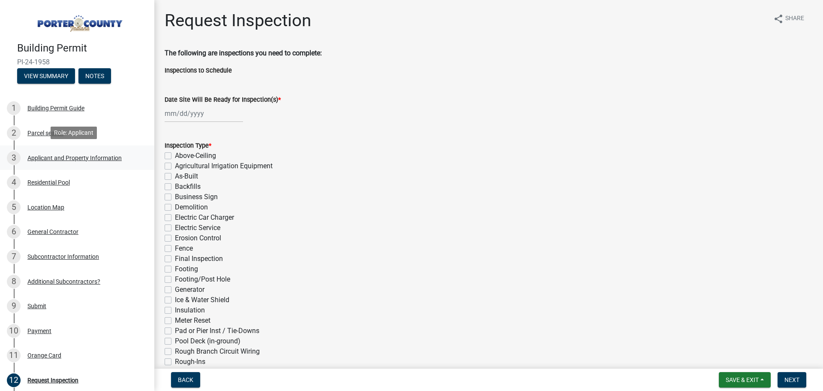
click at [105, 156] on div "Applicant and Property Information" at bounding box center [74, 158] width 94 height 6
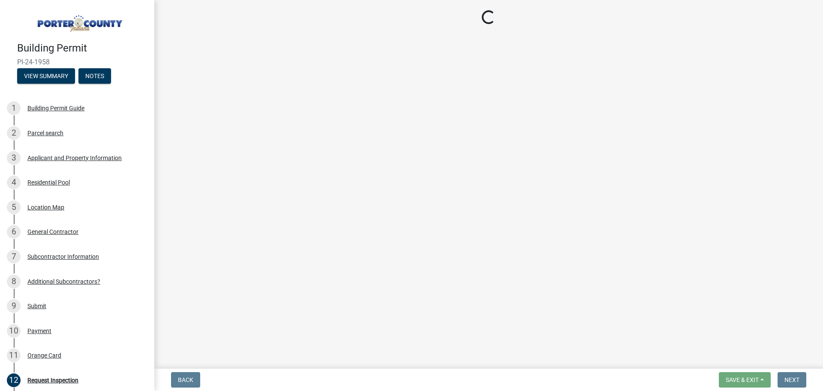
select select "829e86d3-b11d-4b91-b18e-70a426bdae9f"
select select "ea6751d4-6bf7-4a16-89ee-f7801ab82aa1"
select select "e2d1b1d7-ccc9-456b-9e96-e16306515997"
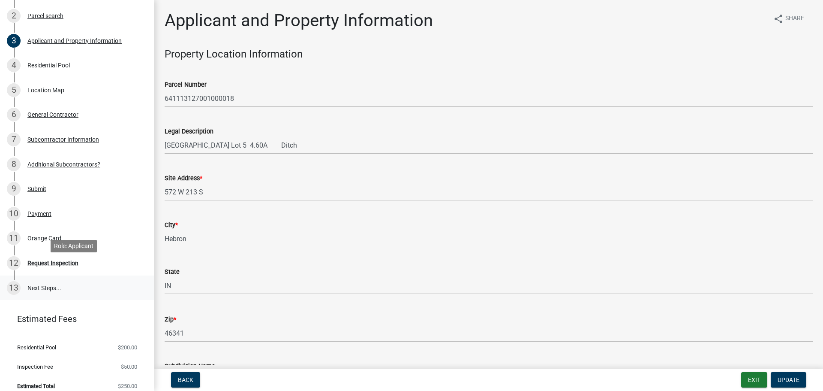
scroll to position [124, 0]
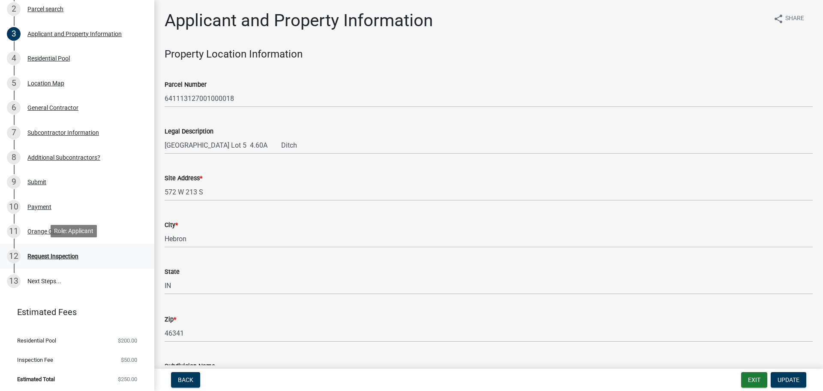
click at [68, 255] on div "Request Inspection" at bounding box center [52, 256] width 51 height 6
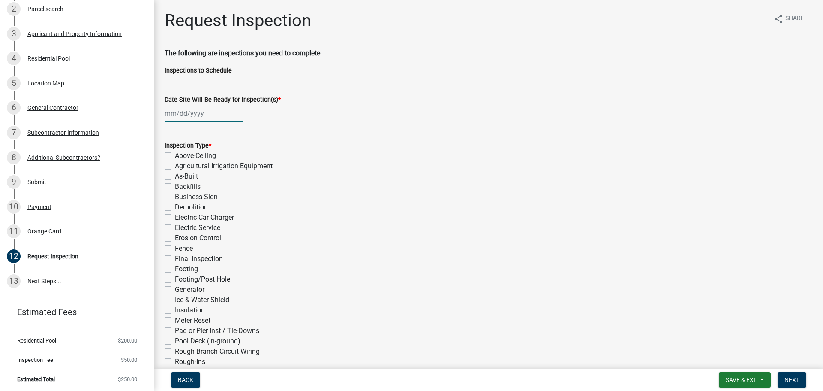
click at [208, 114] on div at bounding box center [204, 114] width 78 height 18
select select "8"
select select "2025"
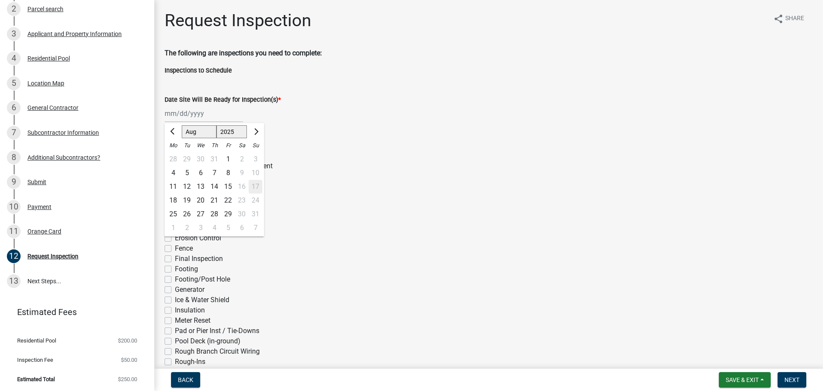
click at [175, 199] on div "18" at bounding box center [173, 200] width 14 height 14
type input "[DATE]"
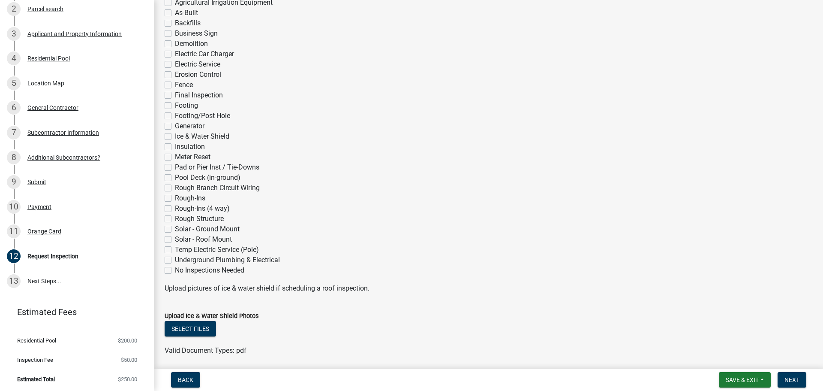
scroll to position [172, 0]
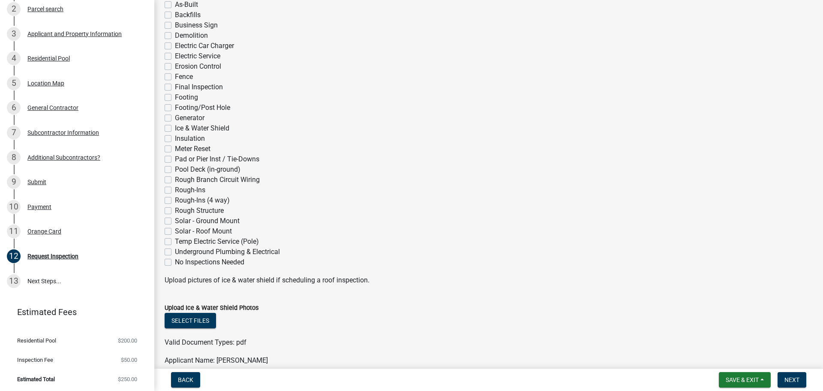
click at [175, 87] on label "Final Inspection" at bounding box center [199, 87] width 48 height 10
click at [175, 87] on input "Final Inspection" at bounding box center [178, 85] width 6 height 6
checkbox input "true"
checkbox input "false"
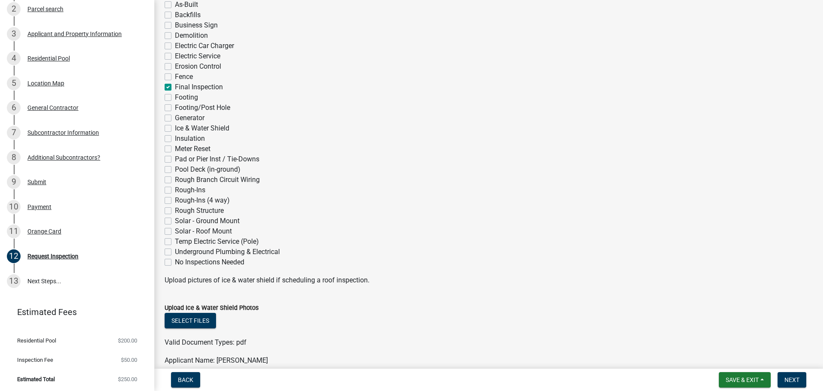
checkbox input "false"
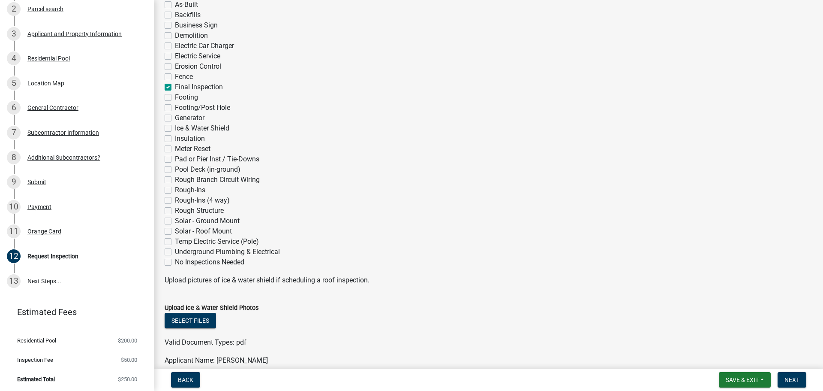
checkbox input "false"
checkbox input "true"
checkbox input "false"
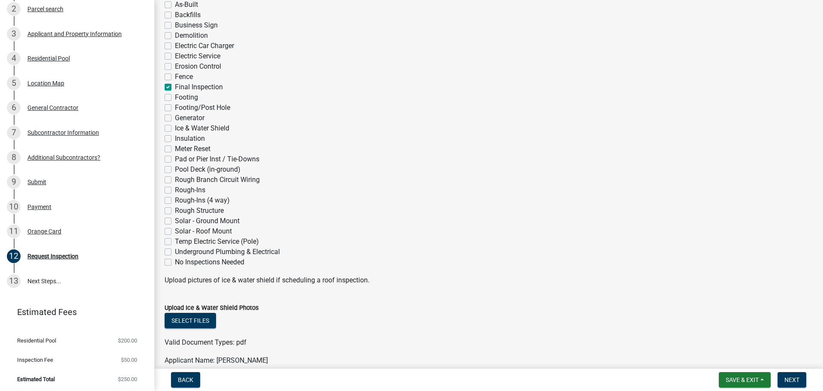
checkbox input "false"
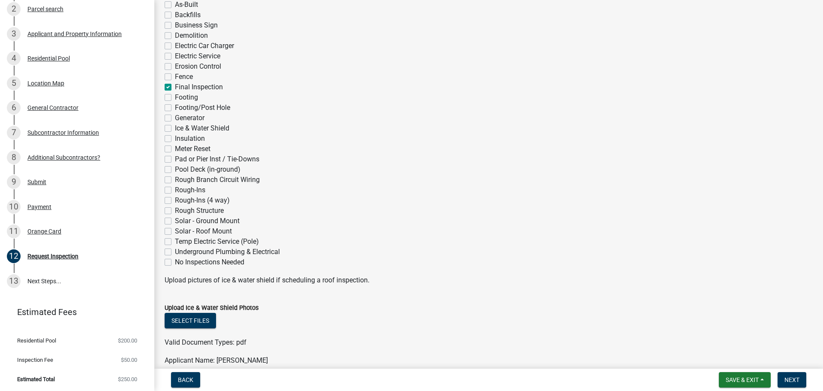
checkbox input "false"
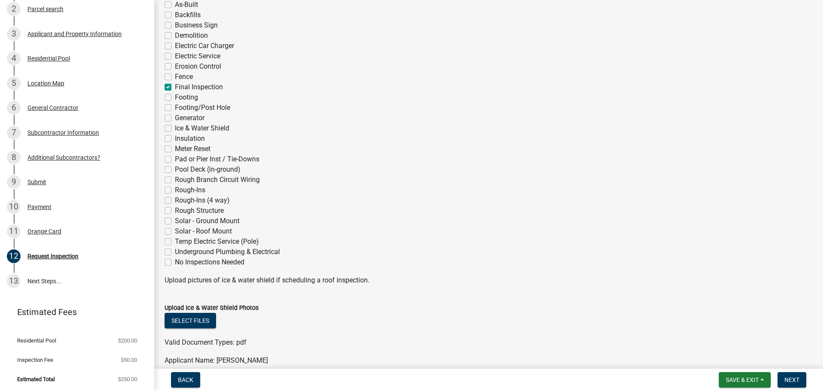
checkbox input "false"
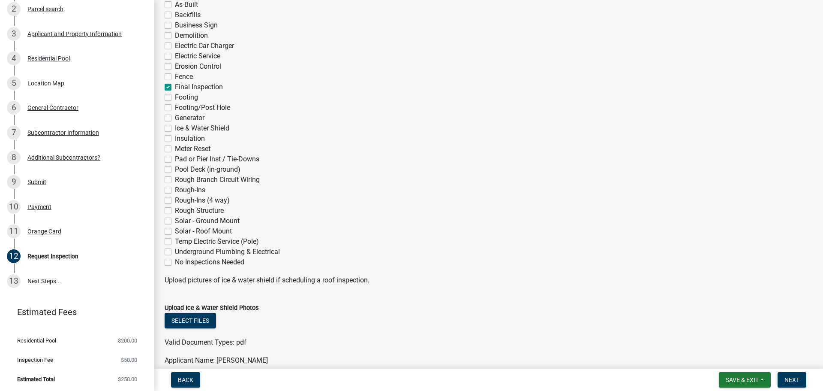
checkbox input "false"
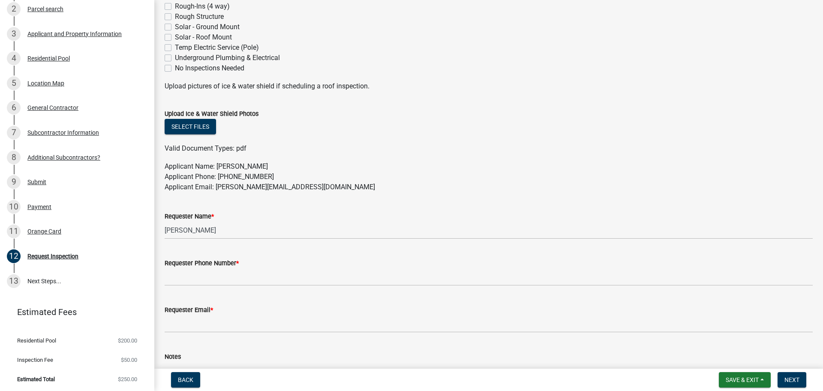
scroll to position [386, 0]
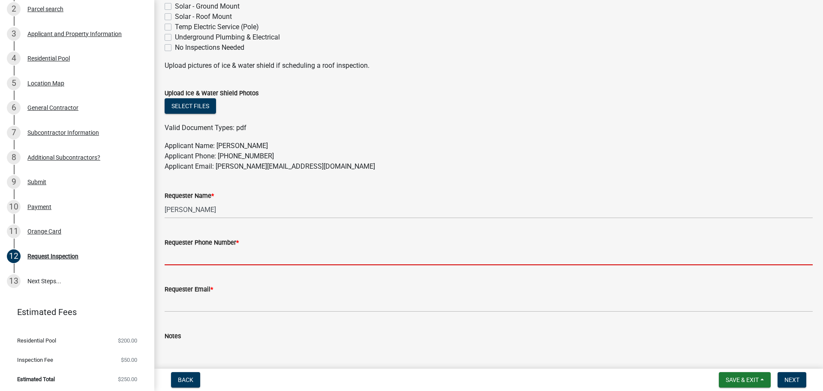
click at [265, 258] on input "Requester Phone Number *" at bounding box center [489, 256] width 648 height 18
type input "7082270903"
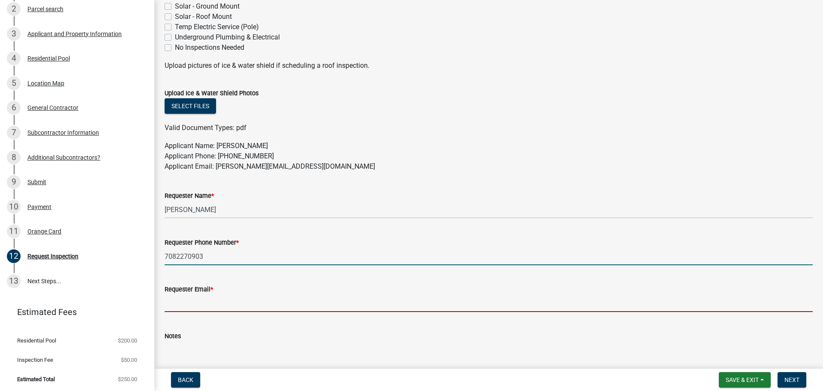
type input "[PERSON_NAME][EMAIL_ADDRESS][DOMAIN_NAME]"
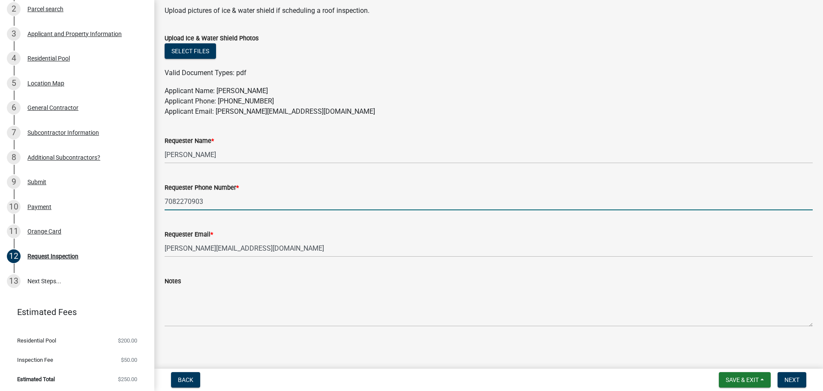
scroll to position [442, 0]
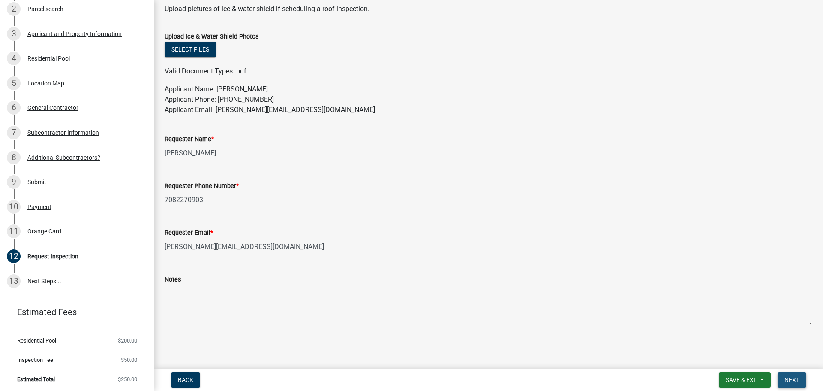
click at [786, 379] on span "Next" at bounding box center [792, 379] width 15 height 7
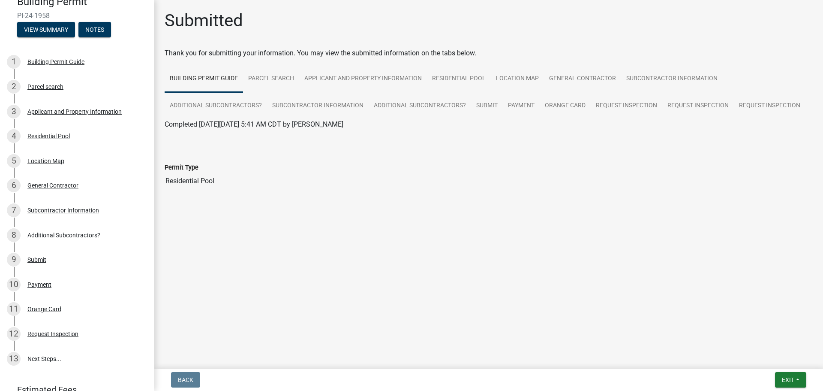
scroll to position [0, 0]
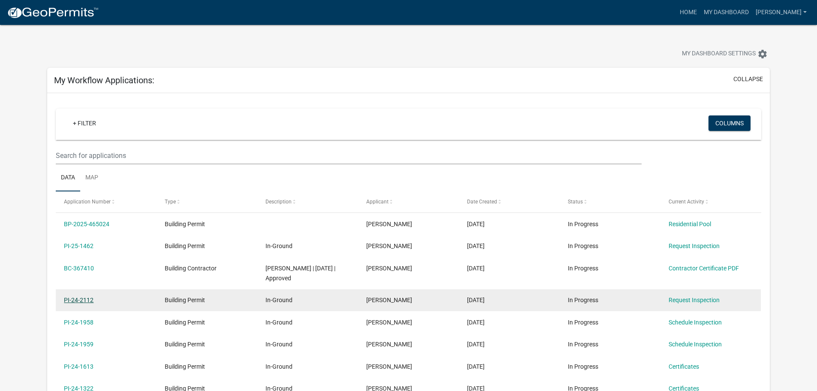
click at [81, 296] on link "PI-24-2112" at bounding box center [79, 299] width 30 height 7
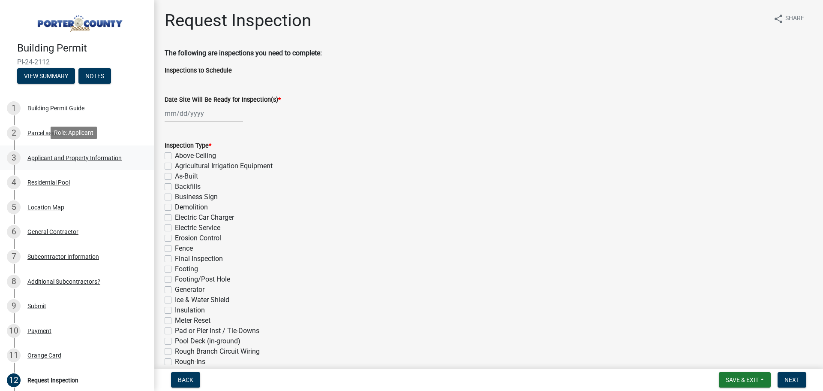
click at [51, 155] on div "Applicant and Property Information" at bounding box center [74, 158] width 94 height 6
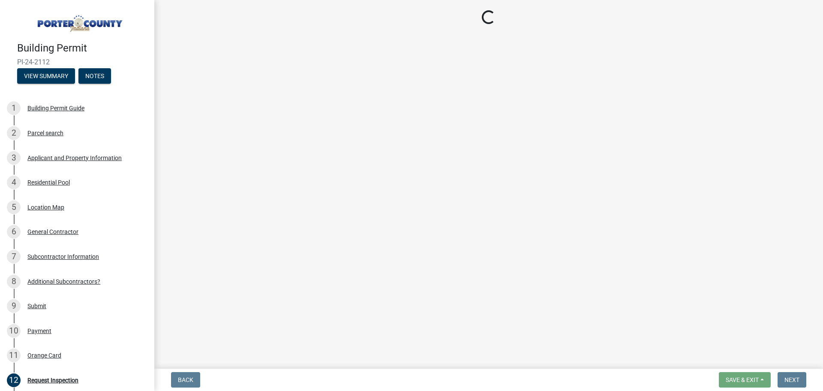
select select "829e86d3-b11d-4b91-b18e-70a426bdae9f"
select select "ea6751d4-6bf7-4a16-89ee-f7801ab82aa1"
select select "e2d1b1d7-ccc9-456b-9e96-e16306515997"
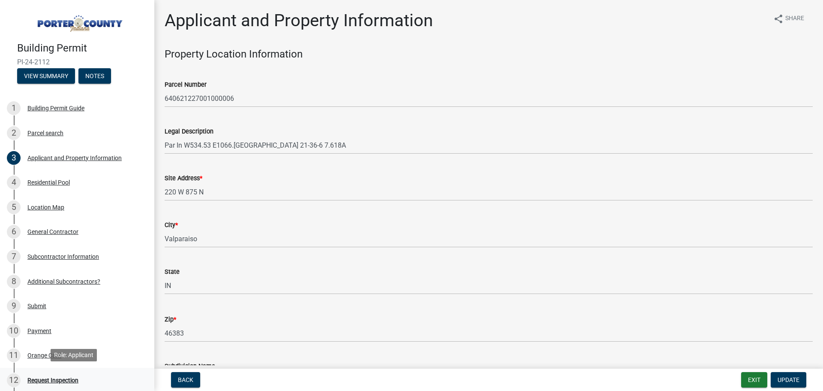
click at [68, 378] on div "Request Inspection" at bounding box center [52, 380] width 51 height 6
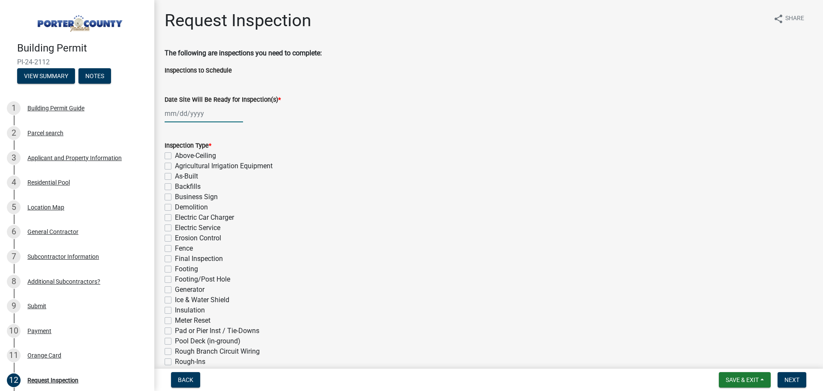
click at [200, 115] on div at bounding box center [204, 114] width 78 height 18
select select "8"
select select "2025"
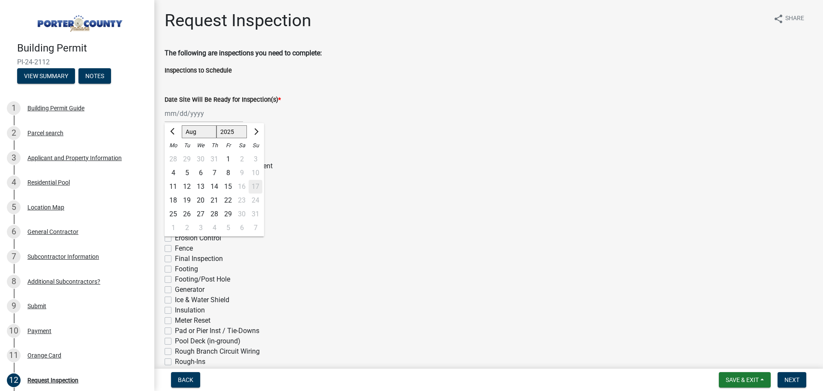
click at [174, 202] on div "18" at bounding box center [173, 200] width 14 height 14
type input "[DATE]"
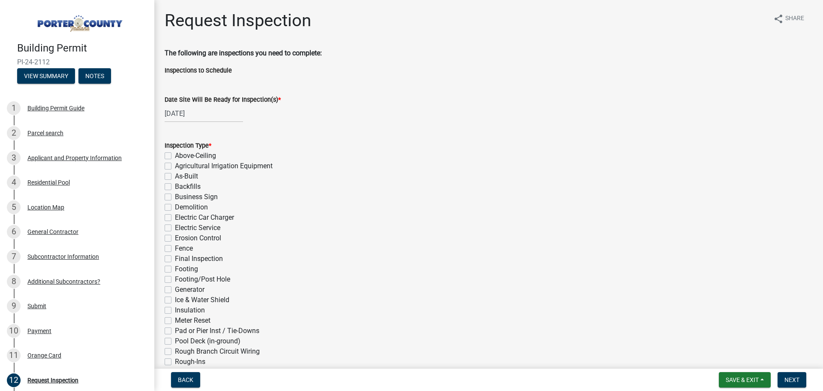
click at [175, 258] on label "Final Inspection" at bounding box center [199, 258] width 48 height 10
click at [175, 258] on input "Final Inspection" at bounding box center [178, 256] width 6 height 6
checkbox input "true"
checkbox input "false"
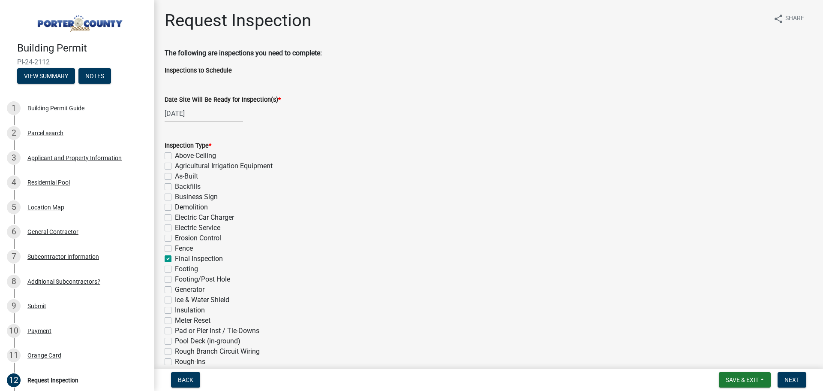
checkbox input "false"
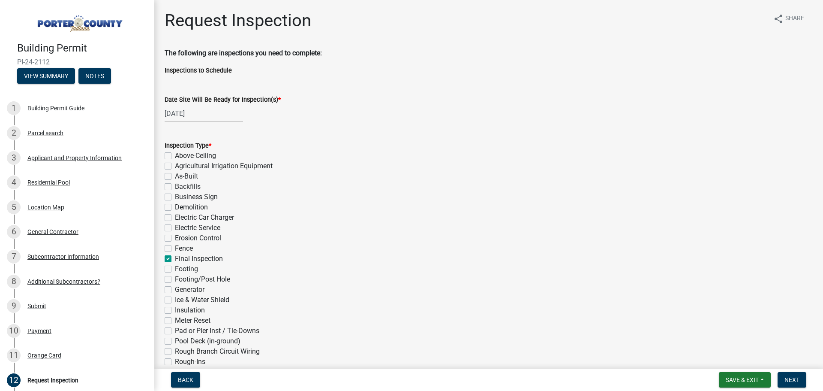
checkbox input "false"
checkbox input "true"
checkbox input "false"
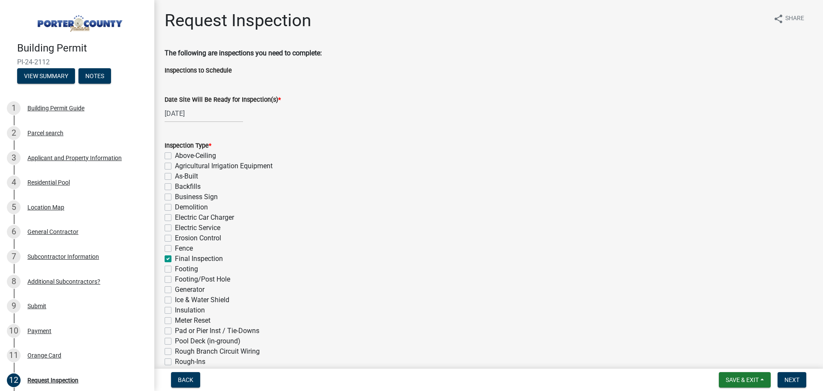
checkbox input "false"
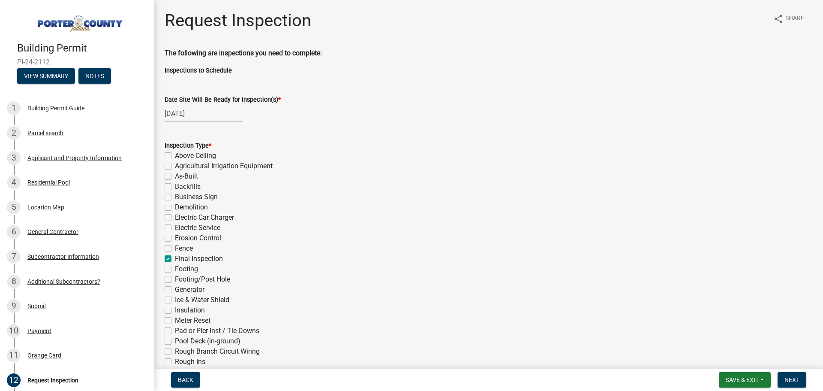
checkbox input "false"
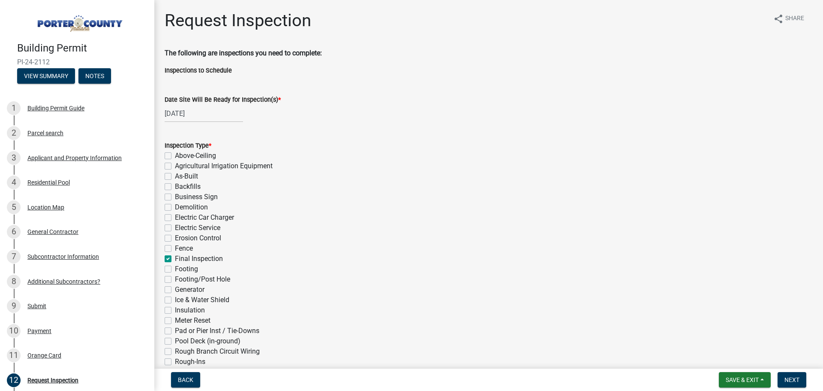
checkbox input "false"
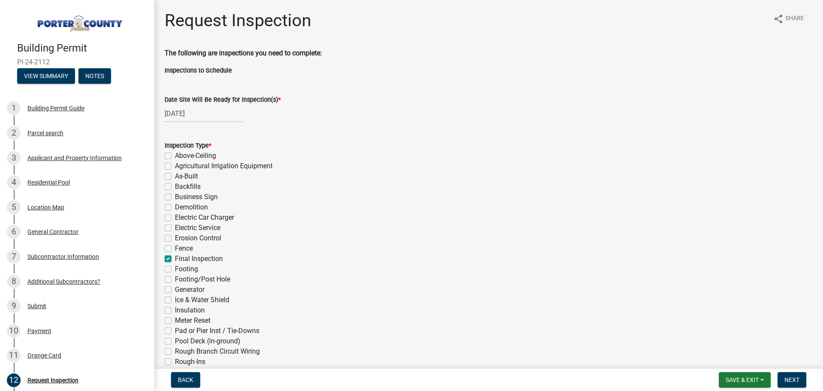
checkbox input "false"
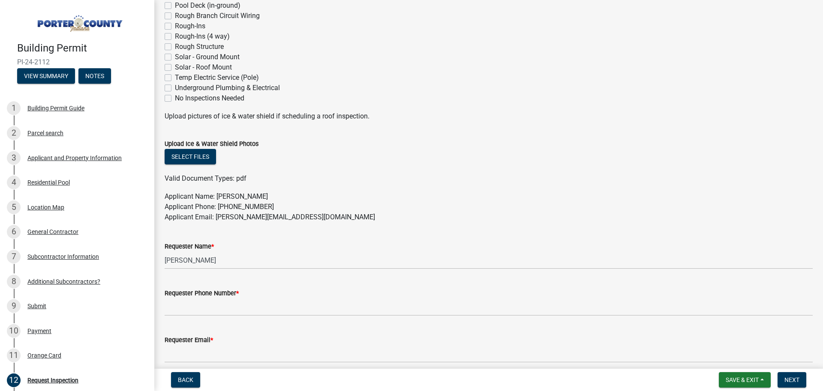
scroll to position [343, 0]
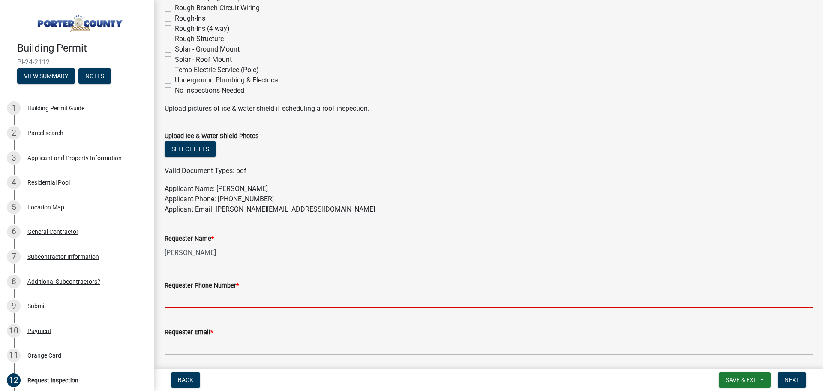
click at [232, 295] on input "Requester Phone Number *" at bounding box center [489, 299] width 648 height 18
type input "7082270903"
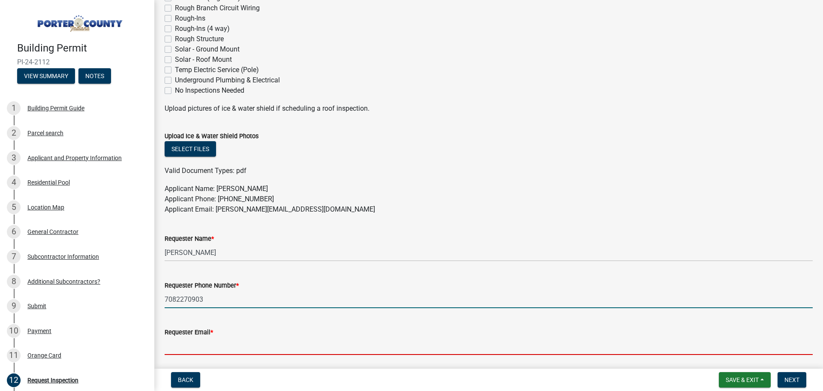
type input "[PERSON_NAME][EMAIL_ADDRESS][DOMAIN_NAME]"
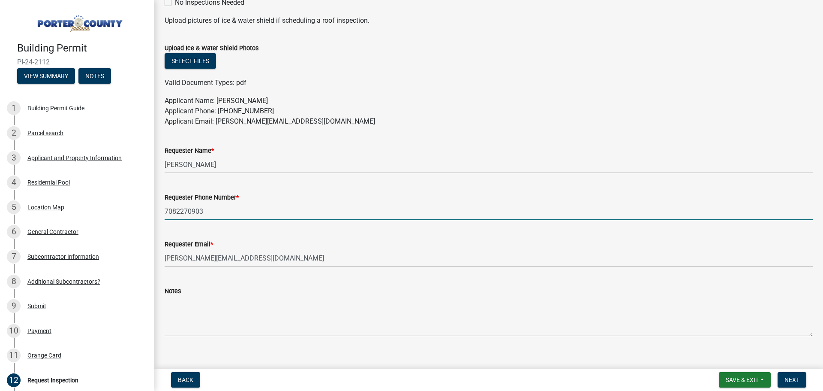
scroll to position [442, 0]
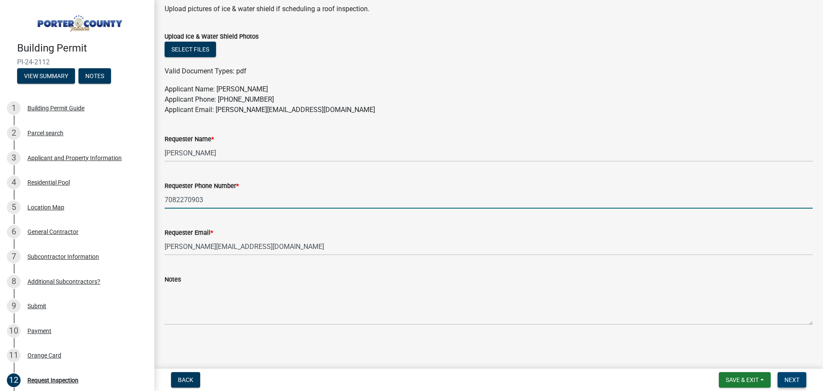
click at [792, 378] on span "Next" at bounding box center [792, 379] width 15 height 7
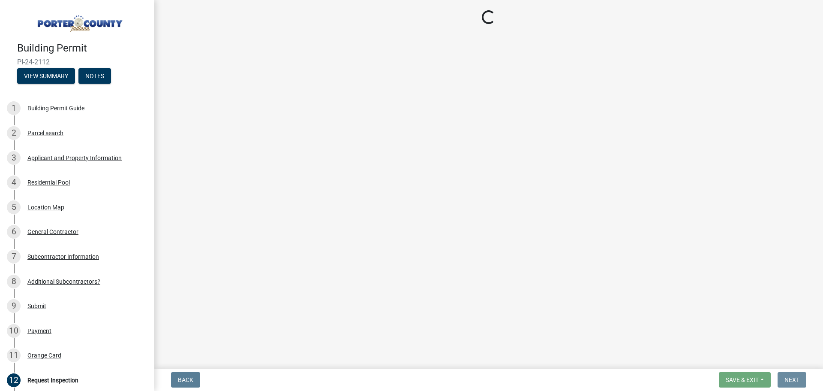
scroll to position [0, 0]
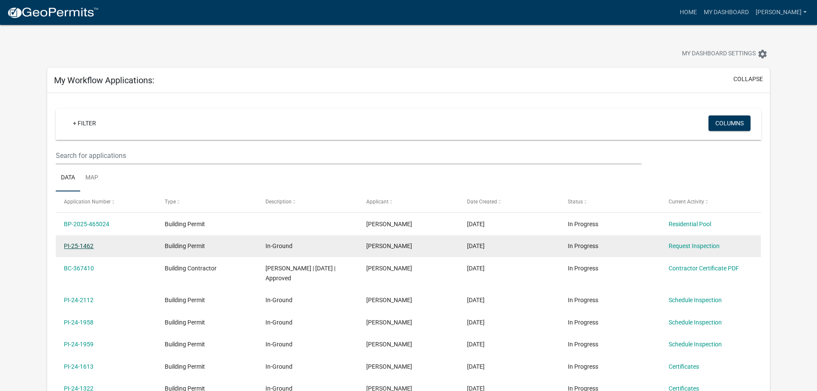
click at [75, 243] on link "PI-25-1462" at bounding box center [79, 245] width 30 height 7
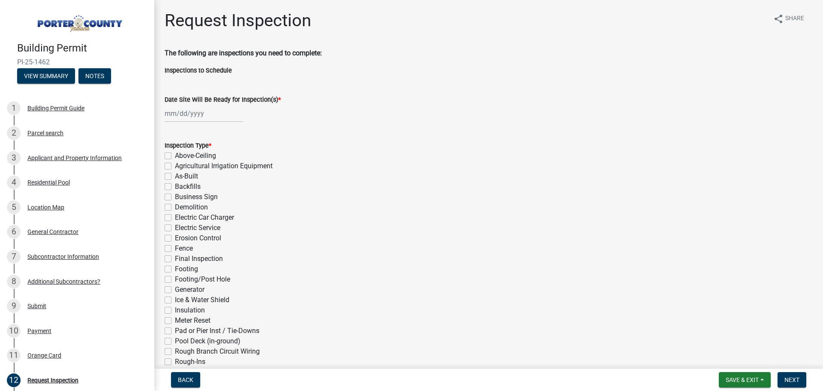
scroll to position [43, 0]
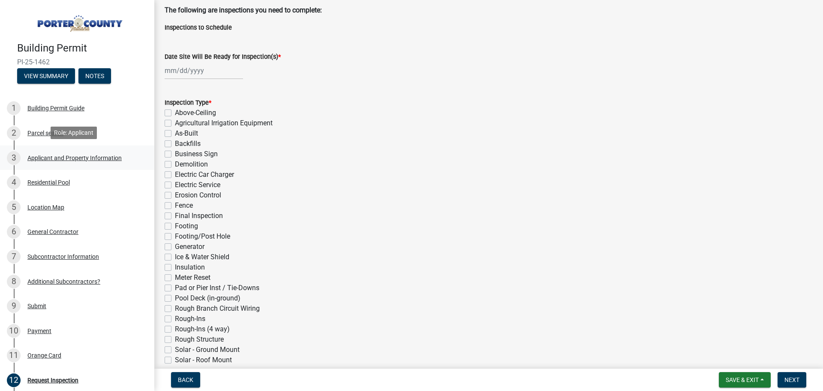
click at [63, 156] on div "Applicant and Property Information" at bounding box center [74, 158] width 94 height 6
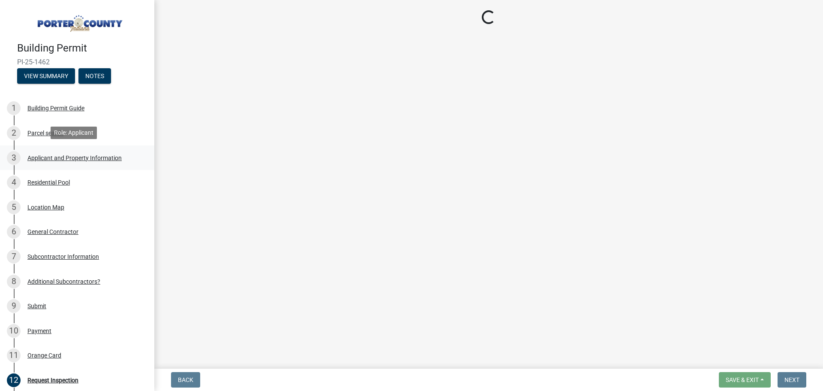
scroll to position [0, 0]
